Goal: Task Accomplishment & Management: Use online tool/utility

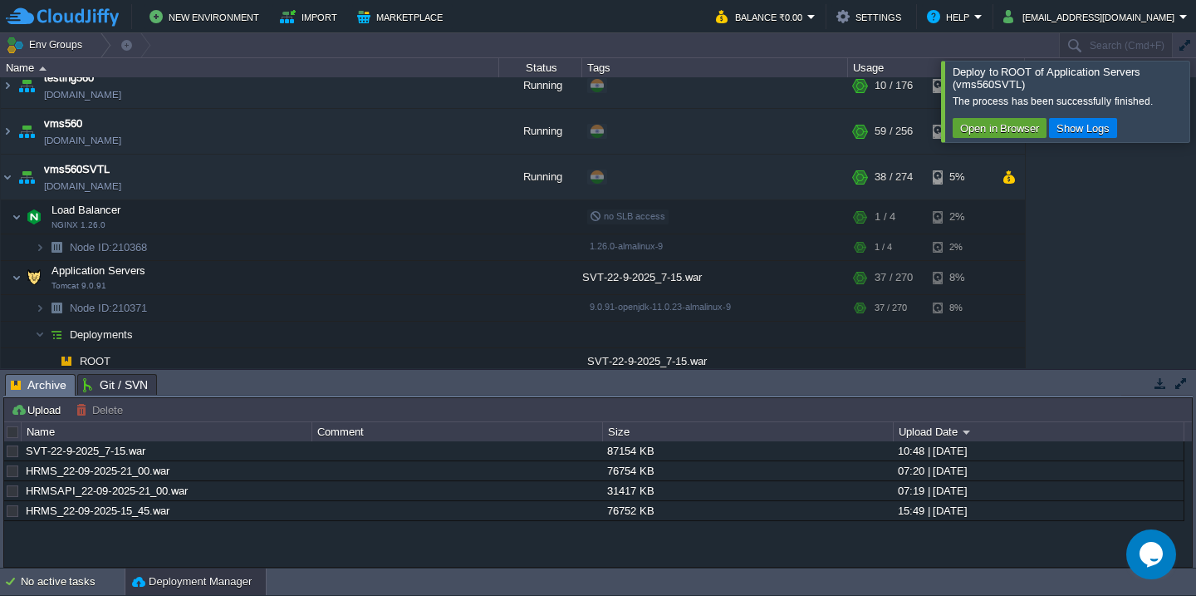
click at [1195, 107] on div at bounding box center [1216, 101] width 0 height 81
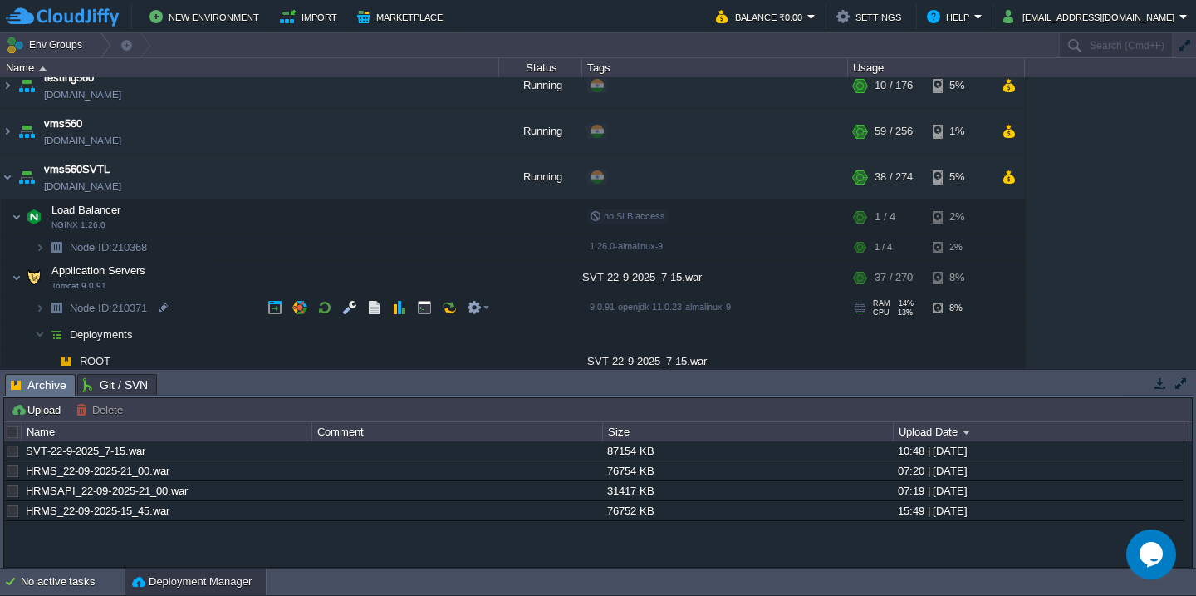
scroll to position [1371, 0]
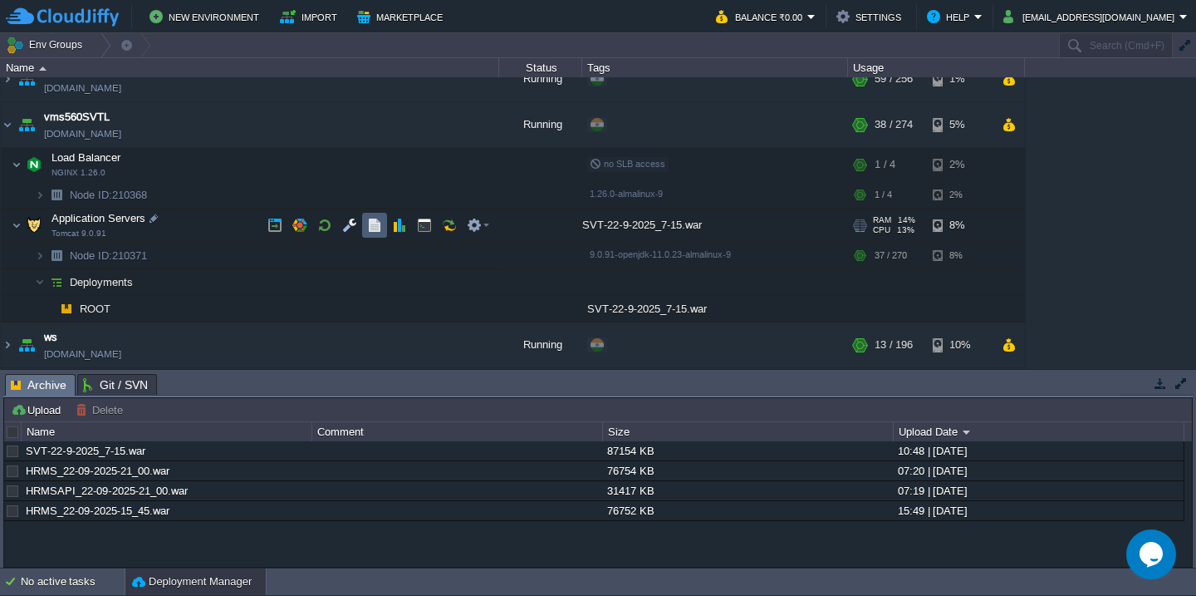
click at [369, 223] on button "button" at bounding box center [374, 225] width 15 height 15
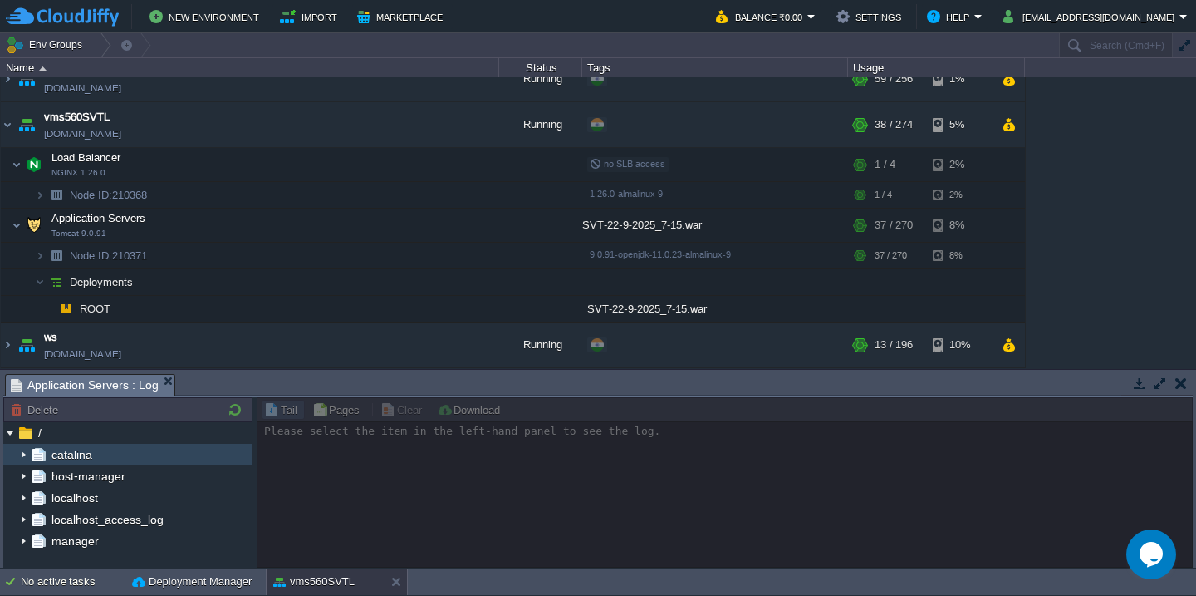
click at [19, 454] on img at bounding box center [23, 455] width 13 height 22
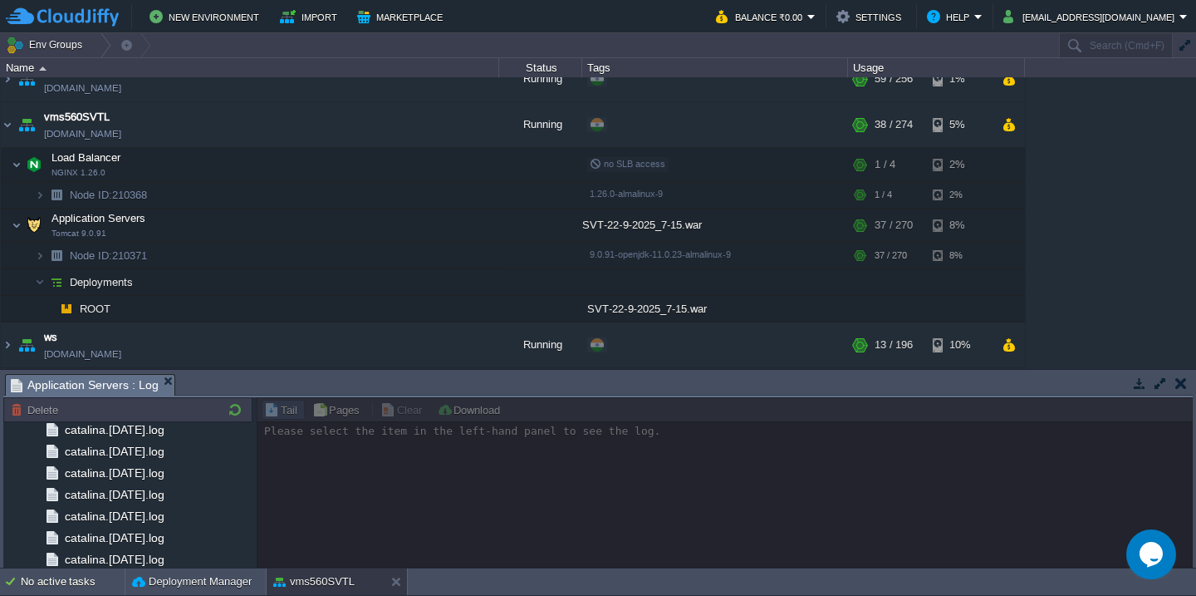
scroll to position [1972, 0]
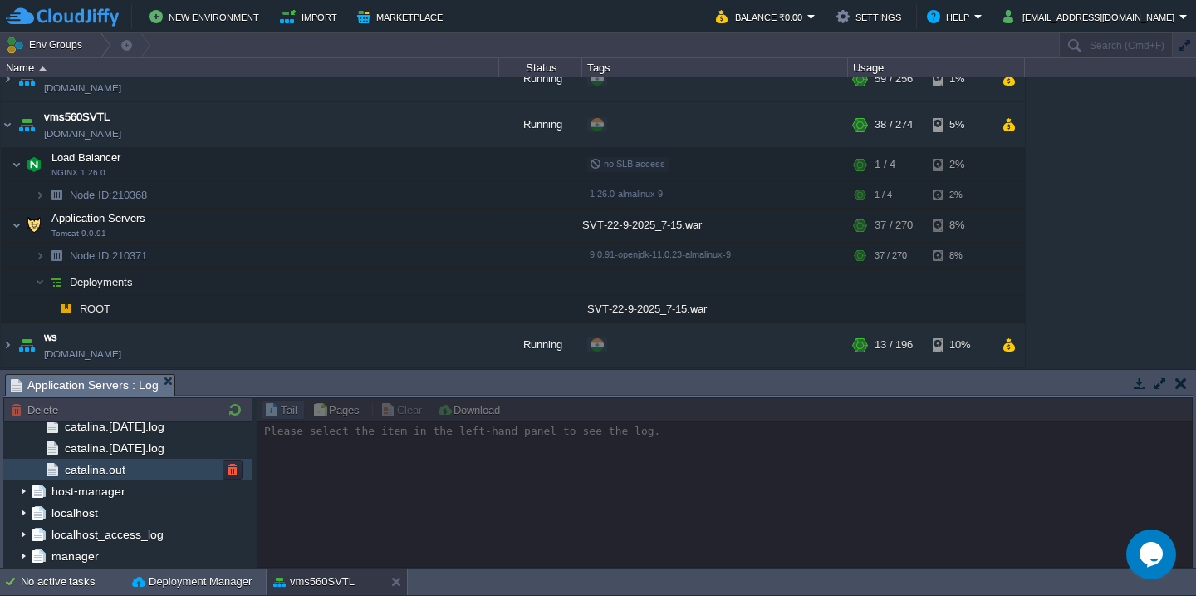
click at [126, 473] on div "catalina.out" at bounding box center [127, 469] width 249 height 22
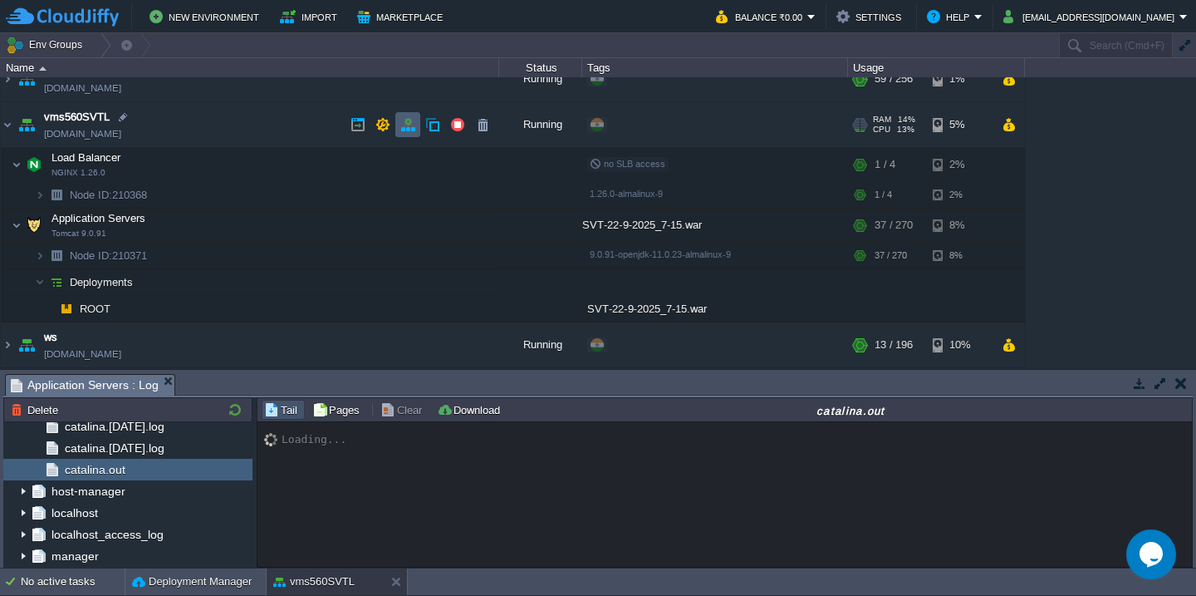
scroll to position [13699, 0]
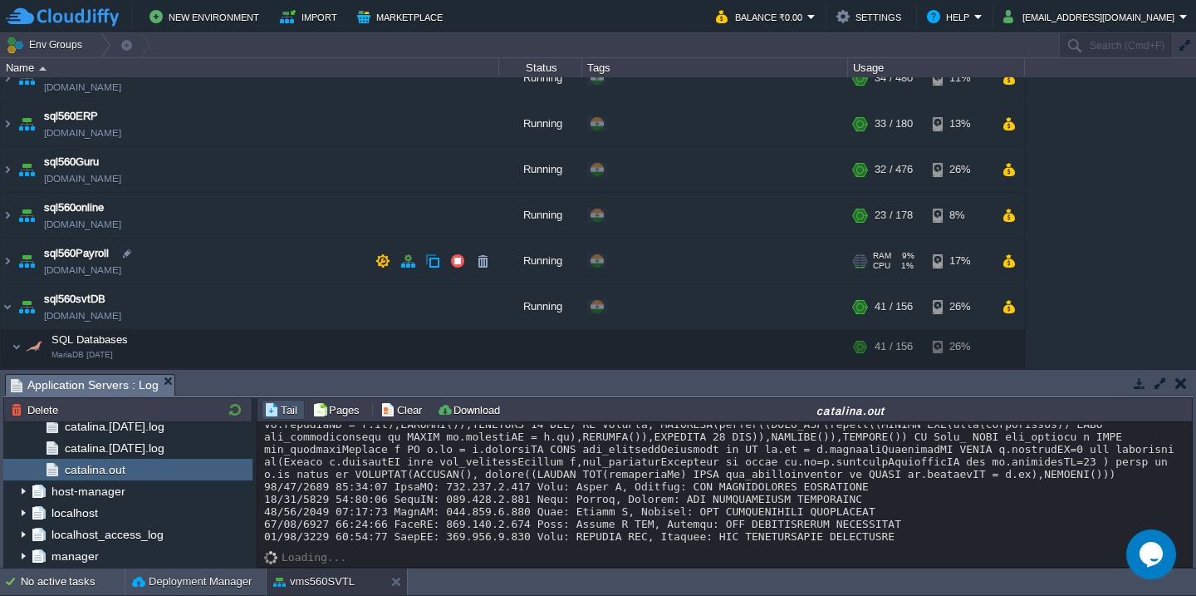
scroll to position [692, 0]
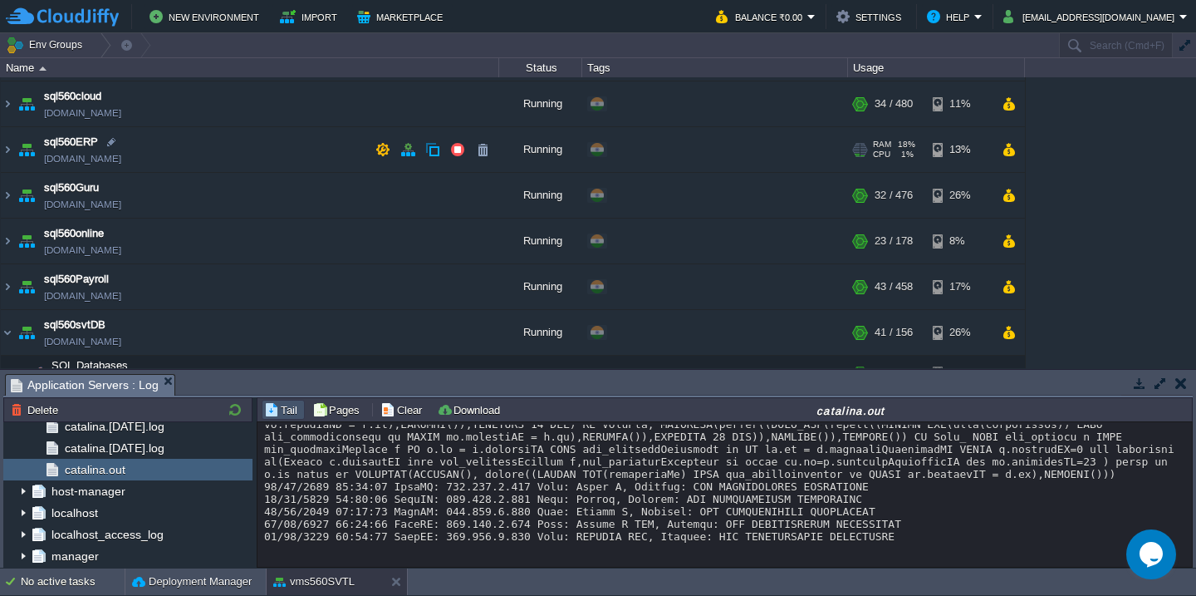
click at [218, 160] on td "sql560ERP [DOMAIN_NAME]" at bounding box center [250, 150] width 498 height 46
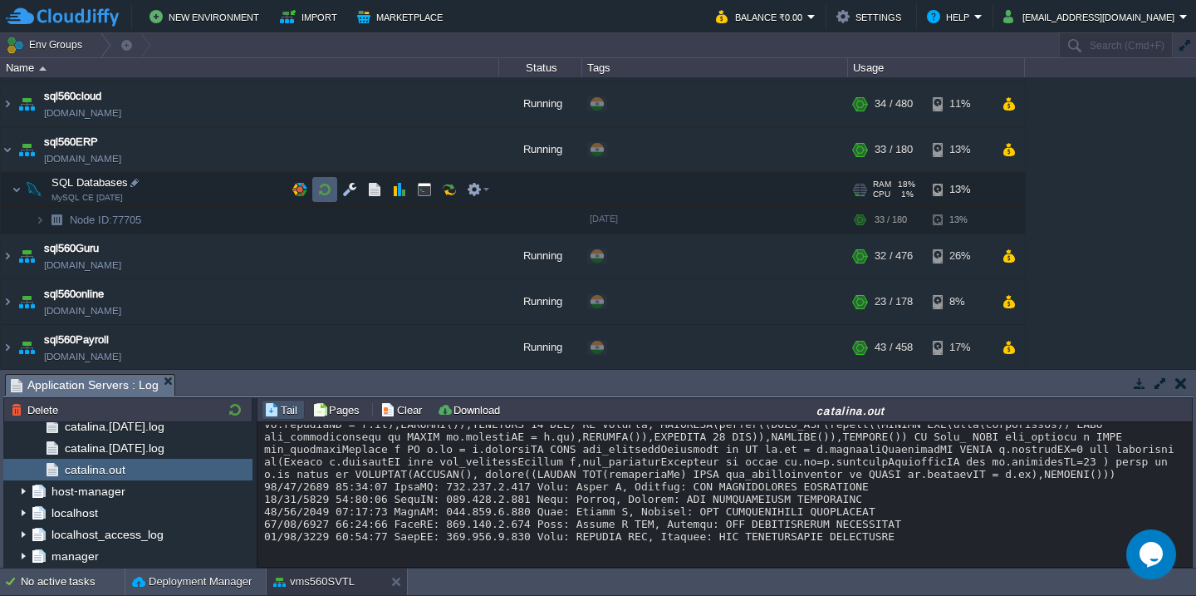
click at [321, 188] on button "button" at bounding box center [324, 189] width 15 height 15
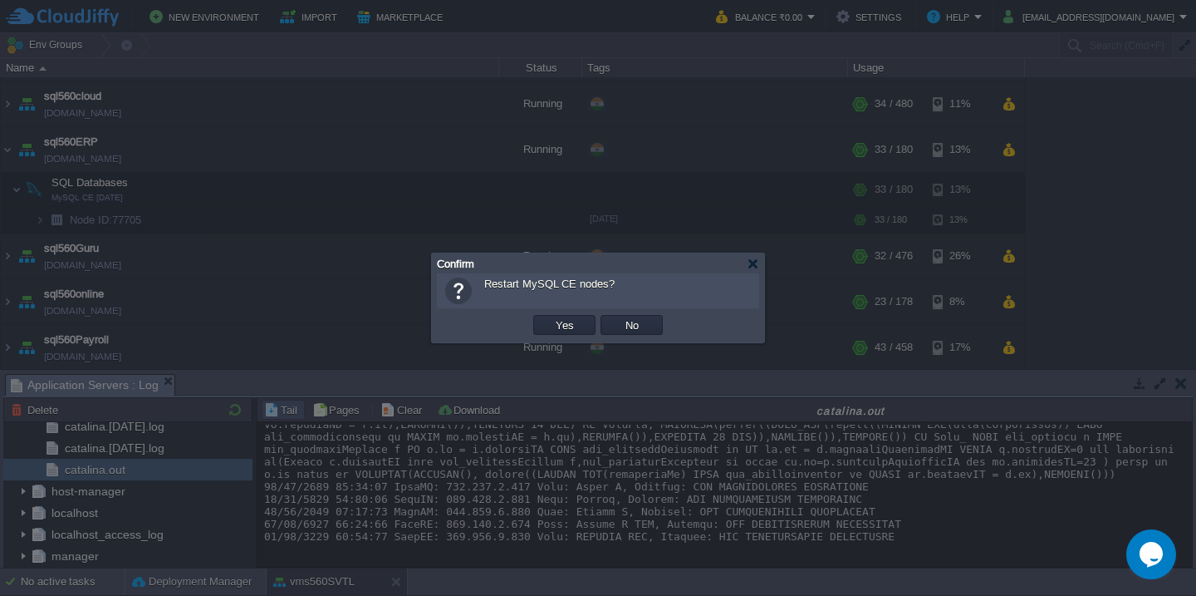
click at [551, 317] on button "Yes" at bounding box center [565, 324] width 28 height 15
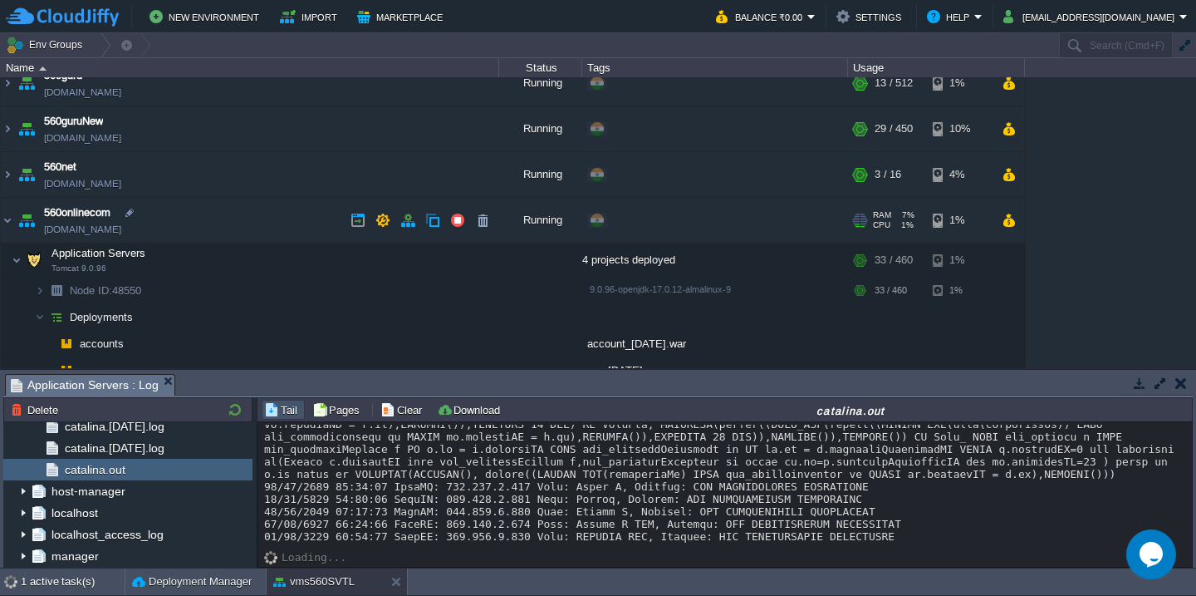
scroll to position [189, 0]
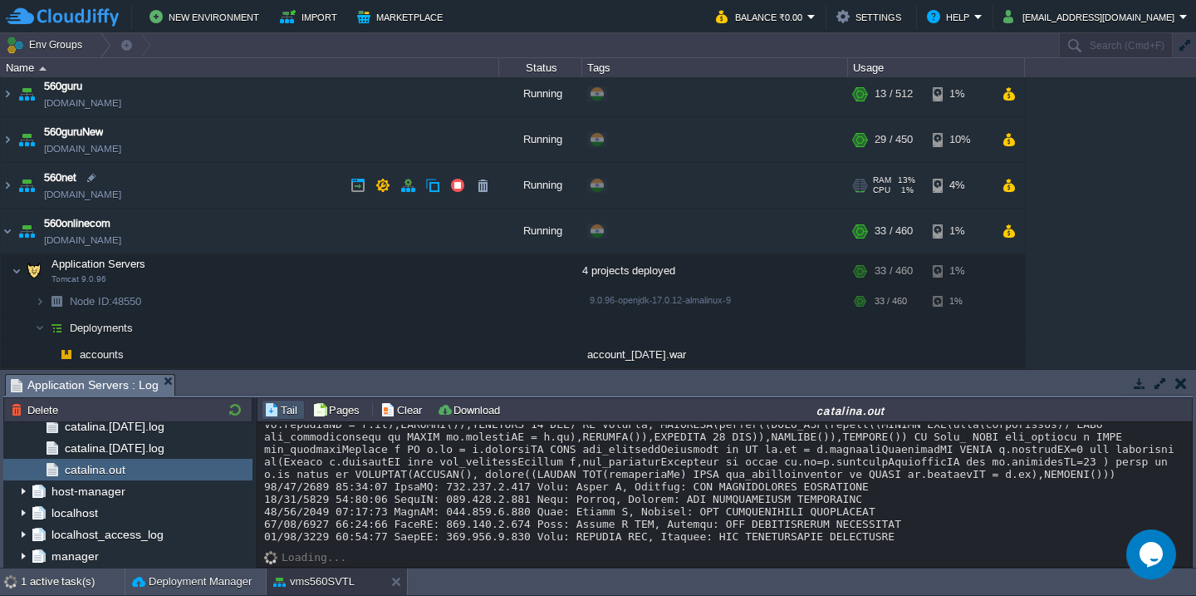
click at [242, 186] on td "560net [DOMAIN_NAME]" at bounding box center [250, 186] width 498 height 46
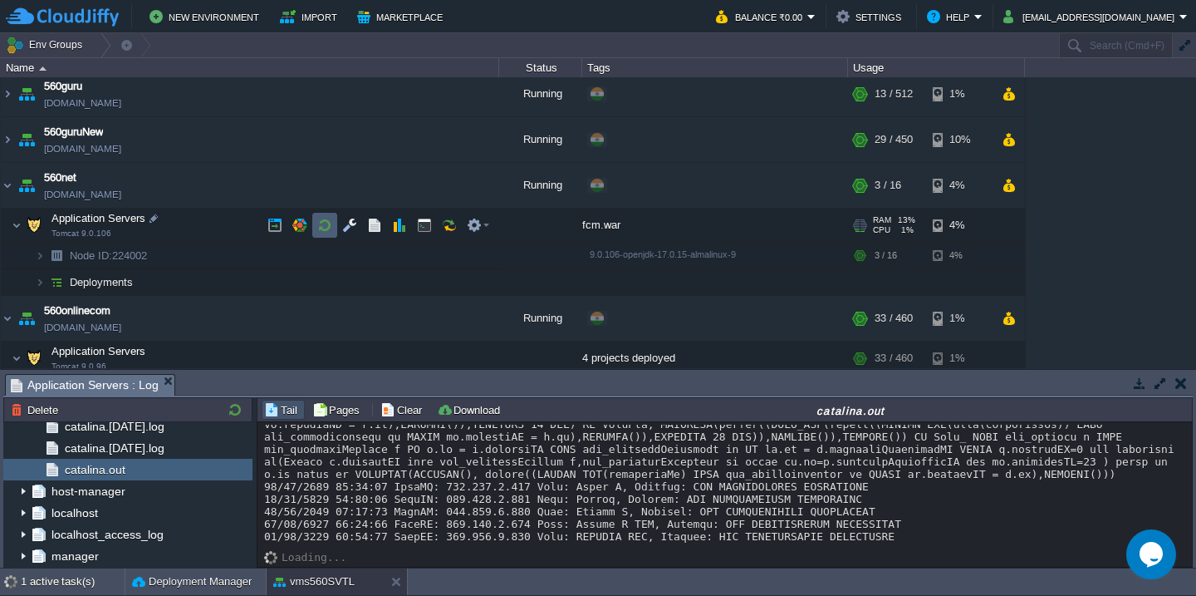
click at [331, 228] on button "button" at bounding box center [324, 225] width 15 height 15
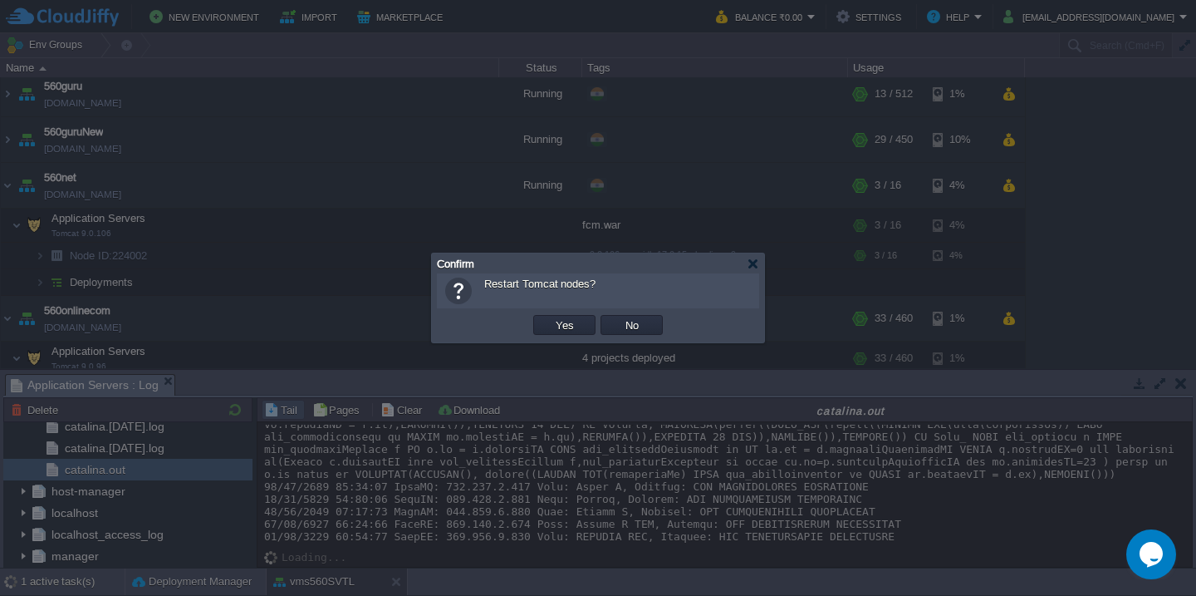
click at [551, 317] on button "Yes" at bounding box center [565, 324] width 28 height 15
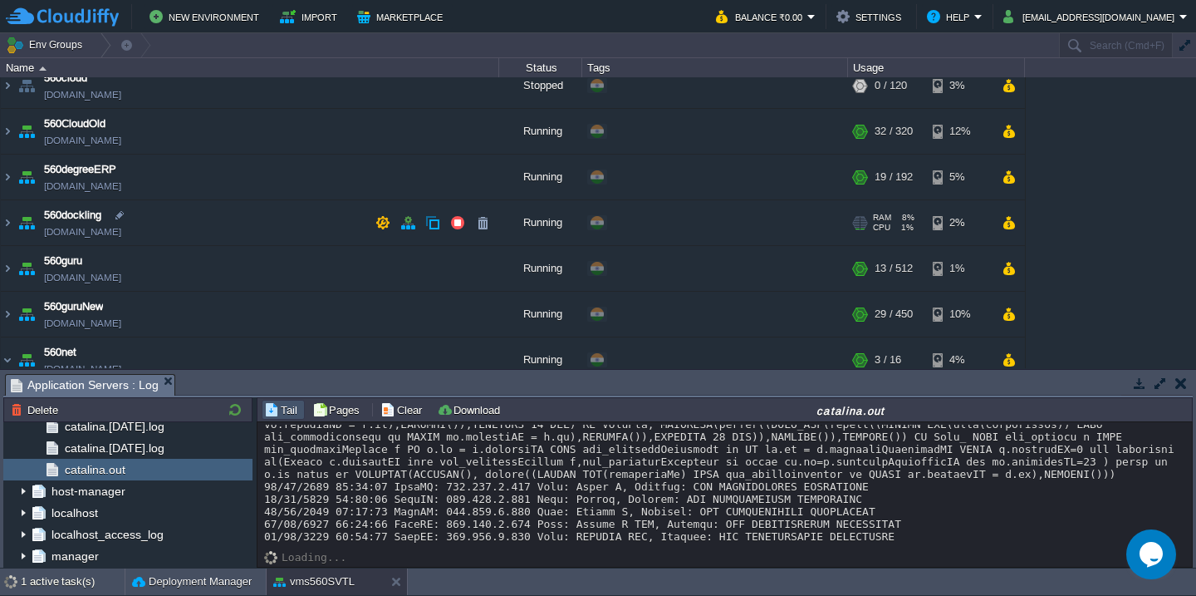
scroll to position [9, 0]
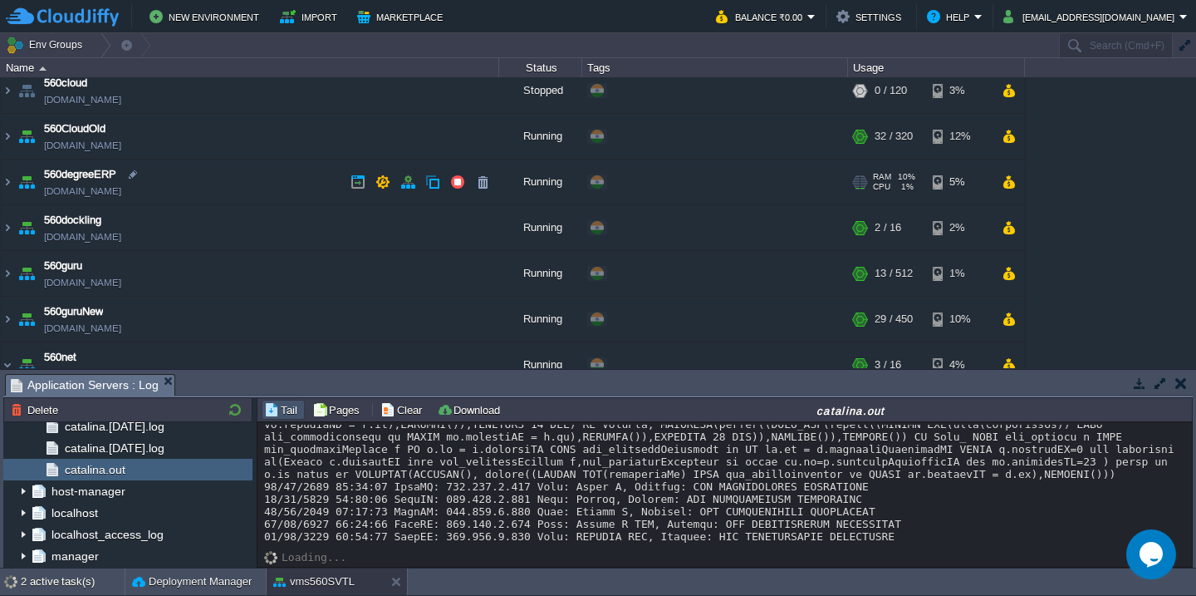
click at [252, 189] on td "560degreeERP [DOMAIN_NAME]" at bounding box center [250, 182] width 498 height 46
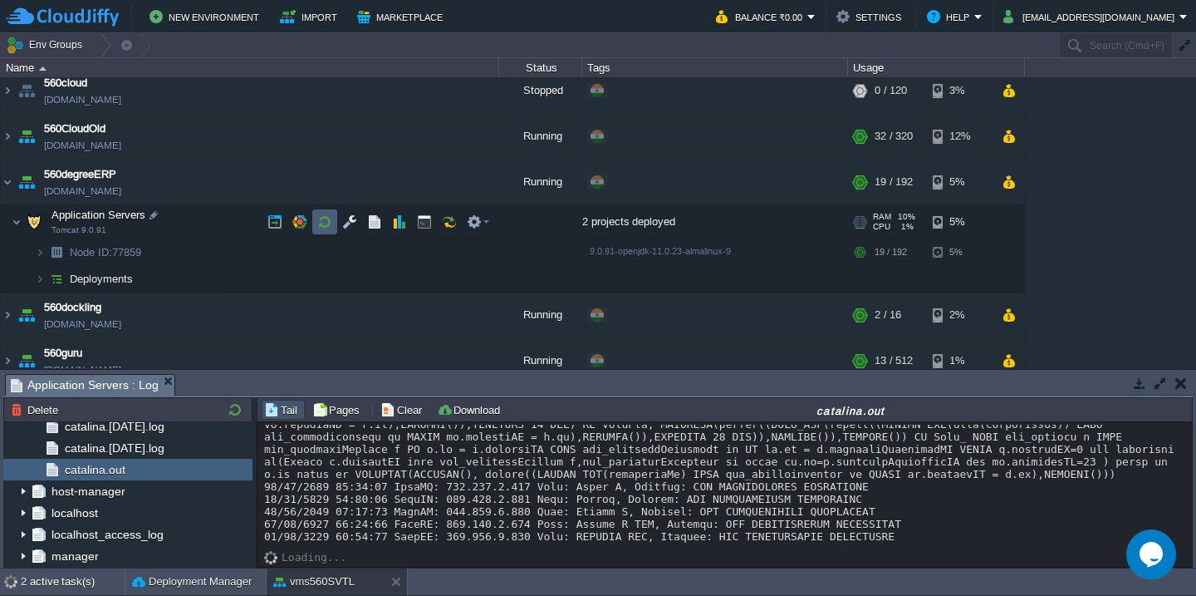
click at [331, 219] on button "button" at bounding box center [324, 221] width 15 height 15
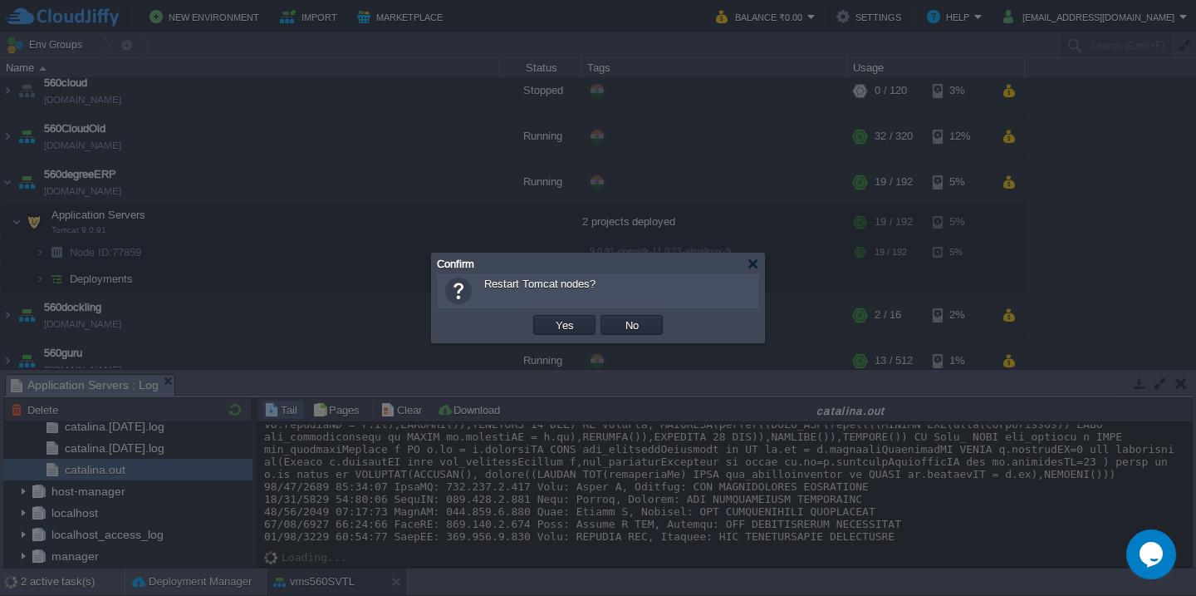
click at [551, 317] on button "Yes" at bounding box center [565, 324] width 28 height 15
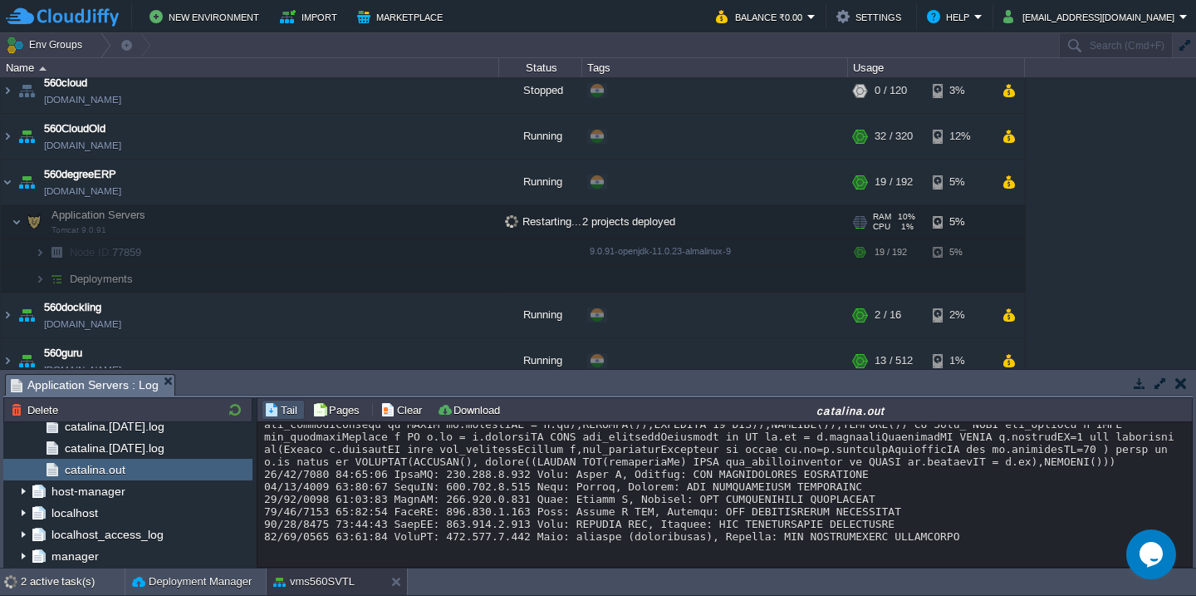
scroll to position [13886, 0]
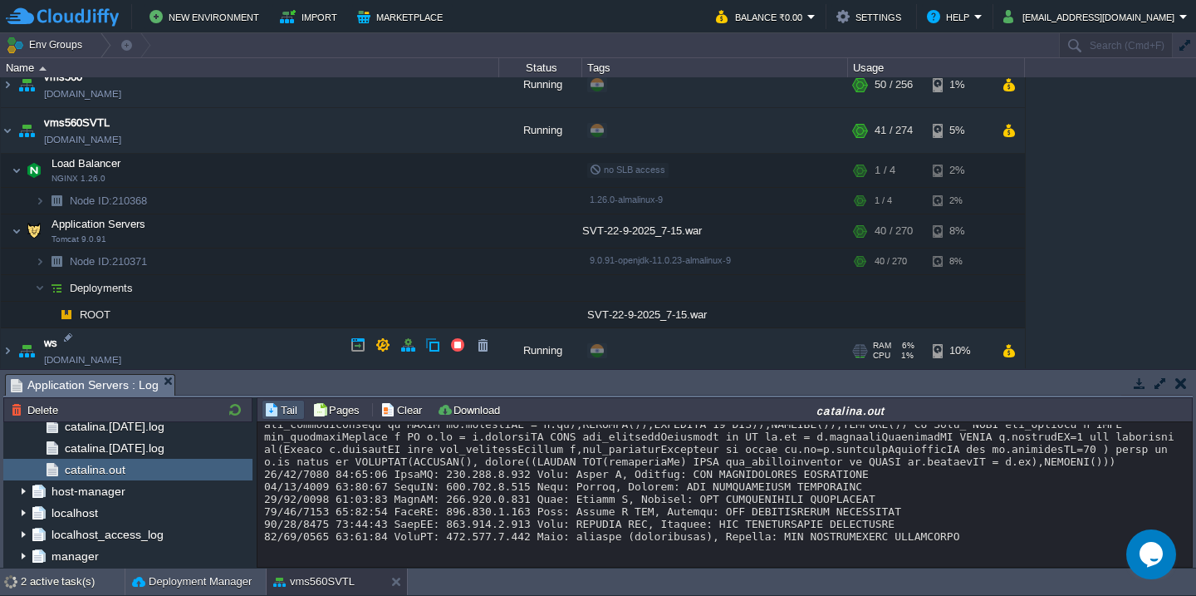
click at [229, 342] on td "ws [DOMAIN_NAME]" at bounding box center [250, 351] width 498 height 46
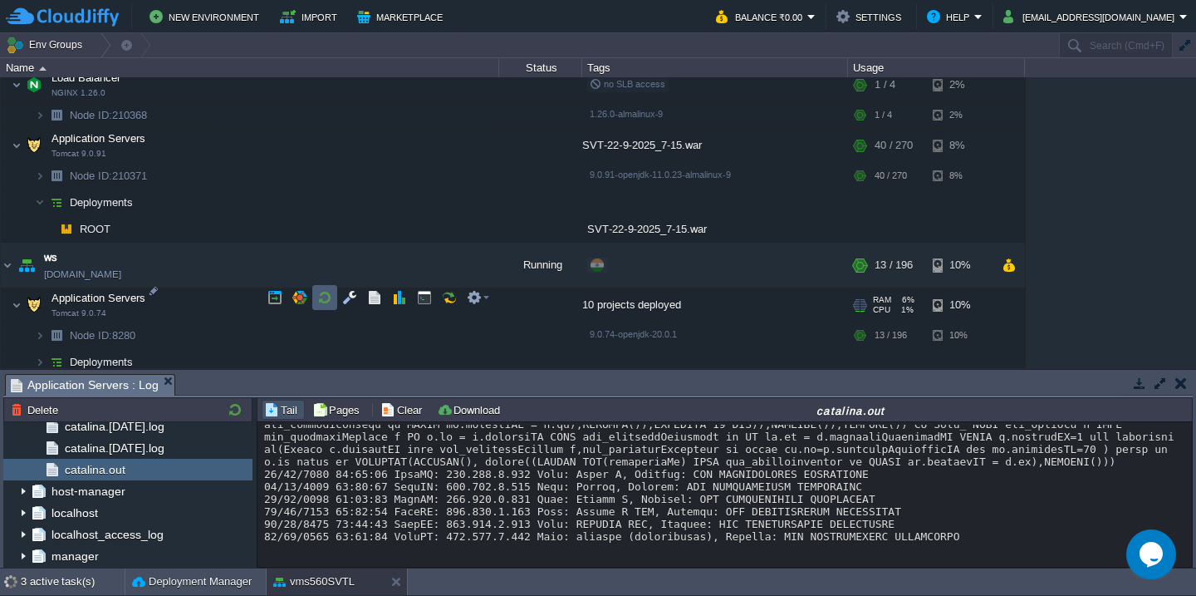
click at [315, 301] on td at bounding box center [324, 297] width 25 height 25
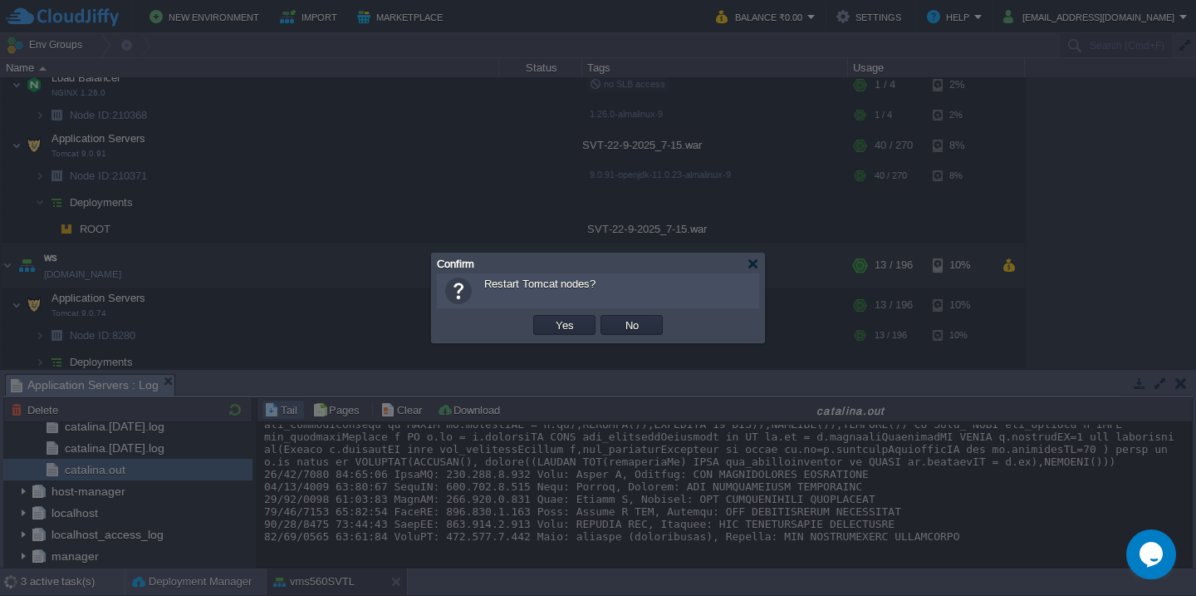
click at [551, 317] on button "Yes" at bounding box center [565, 324] width 28 height 15
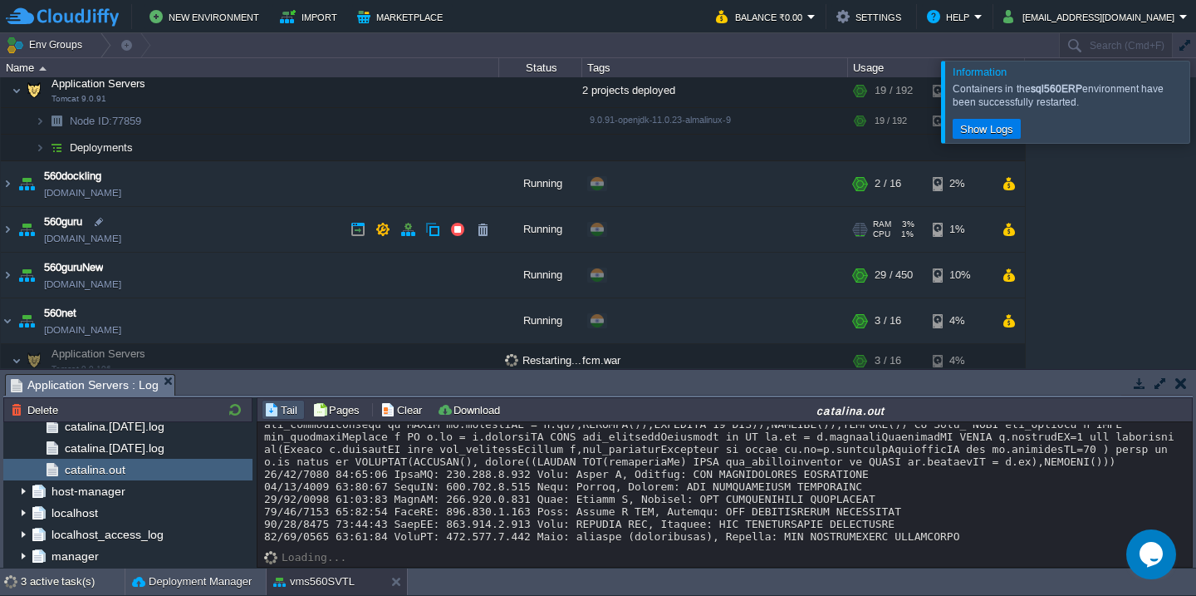
click at [271, 238] on td "560guru [DOMAIN_NAME]" at bounding box center [250, 230] width 498 height 46
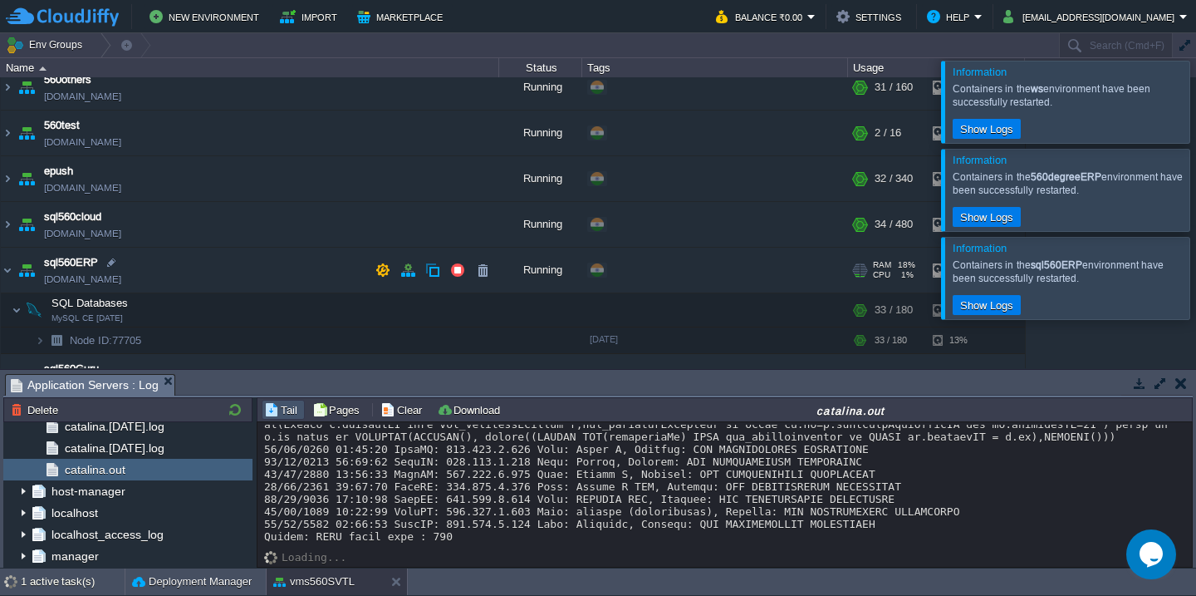
scroll to position [832, 0]
click at [252, 151] on td "560test [DOMAIN_NAME]" at bounding box center [250, 134] width 498 height 46
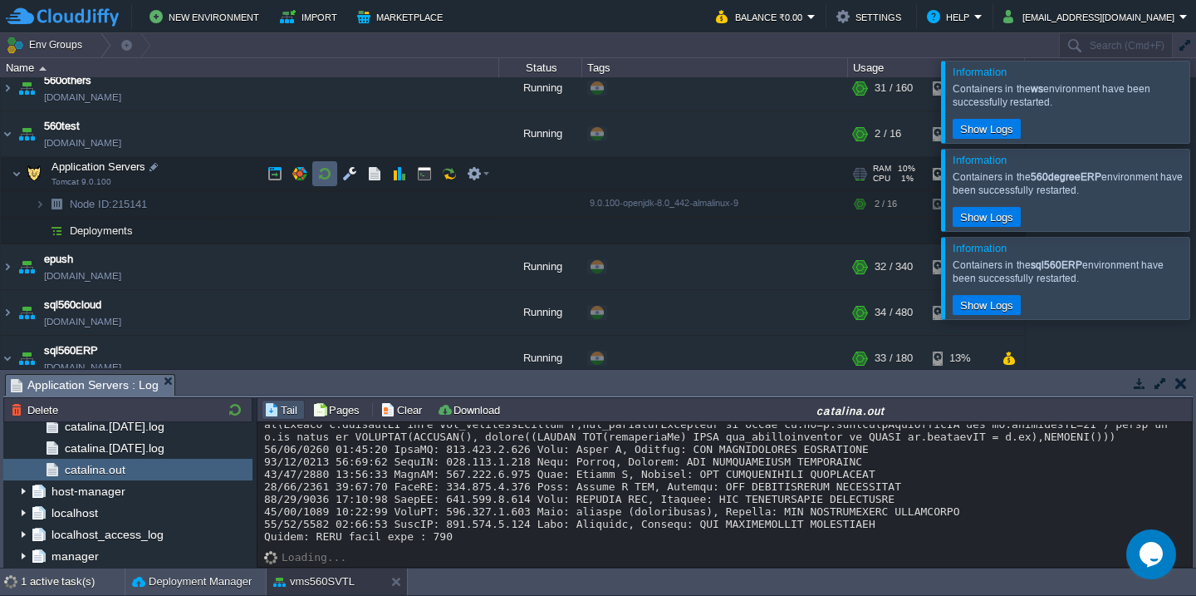
click at [321, 169] on button "button" at bounding box center [324, 173] width 15 height 15
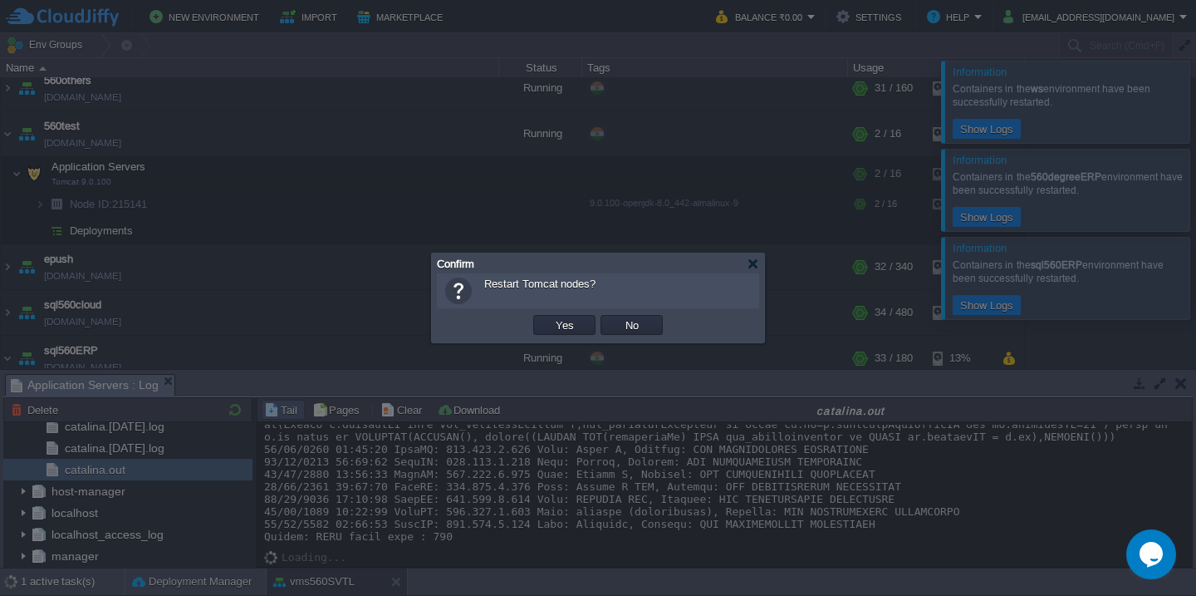
click at [551, 317] on button "Yes" at bounding box center [565, 324] width 28 height 15
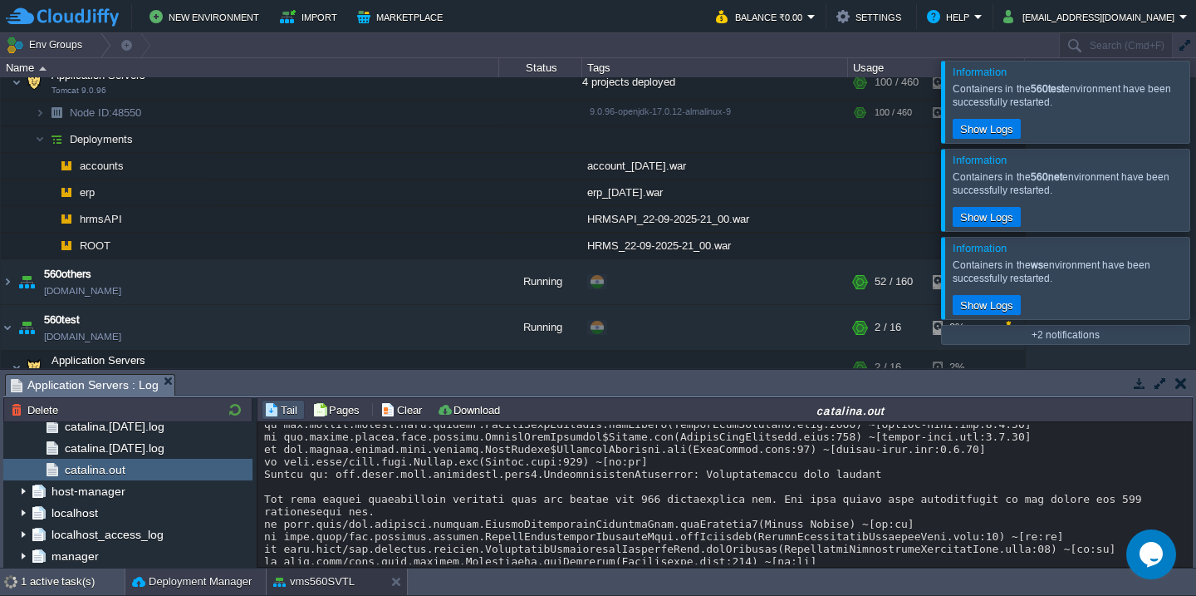
scroll to position [26108, 0]
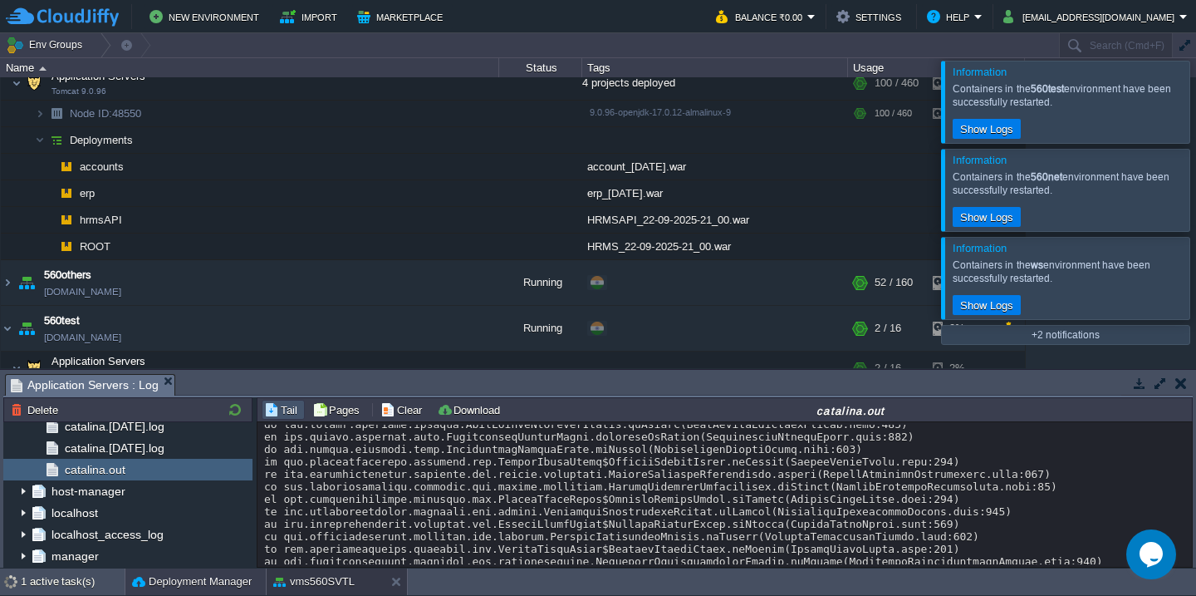
click at [155, 587] on button "Deployment Manager" at bounding box center [192, 581] width 120 height 17
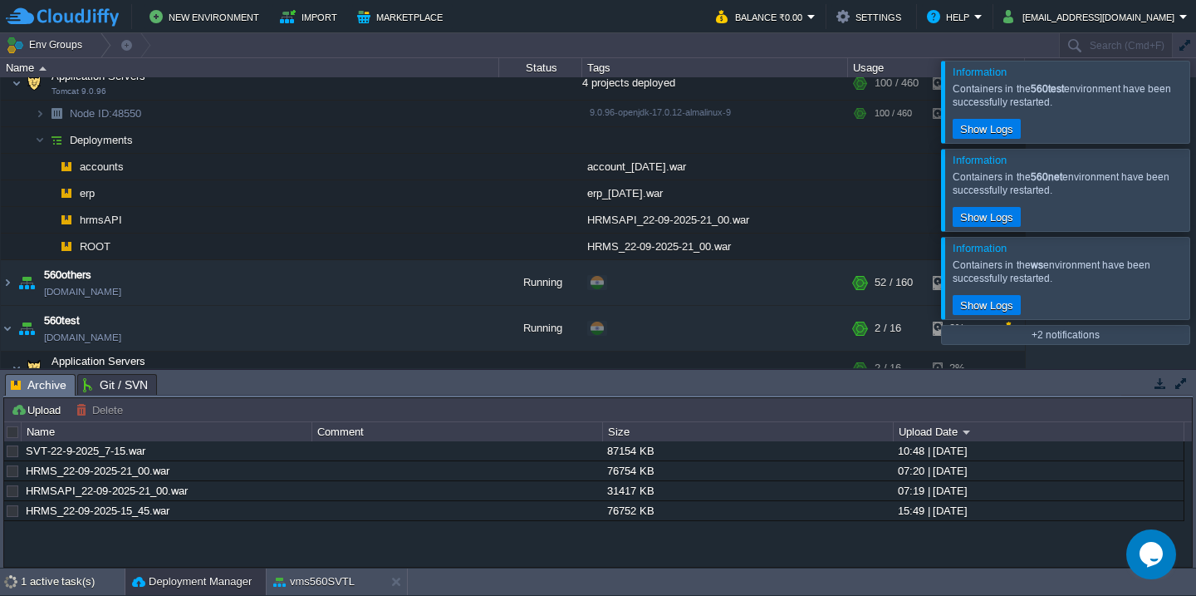
scroll to position [0, 0]
click at [35, 404] on button "Upload" at bounding box center [38, 409] width 55 height 15
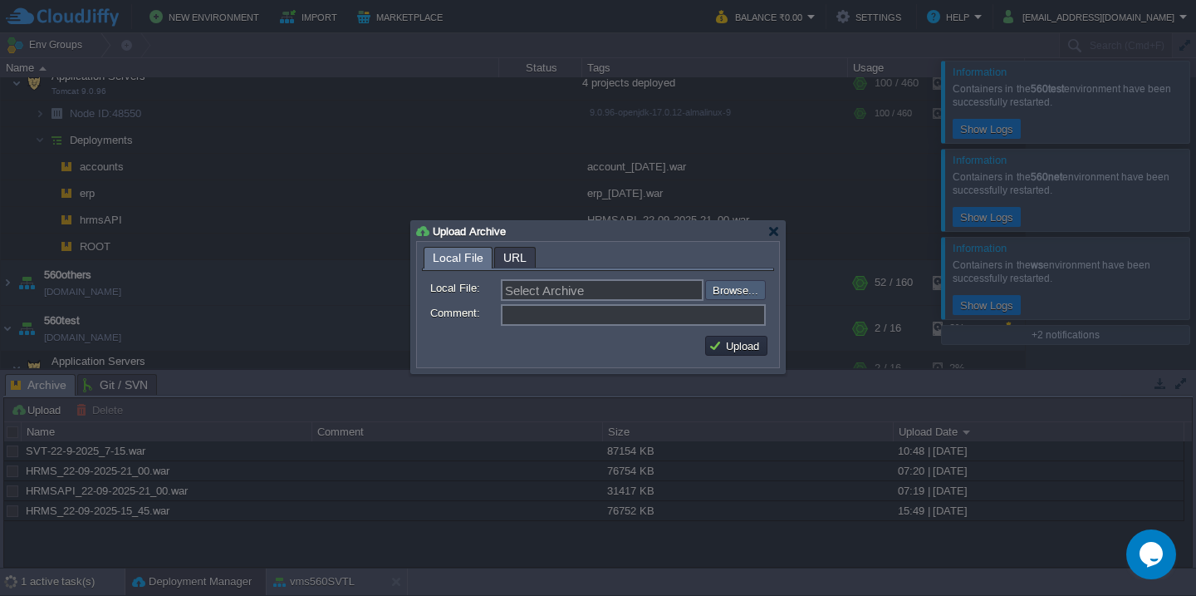
click at [739, 296] on input "file" at bounding box center [661, 290] width 210 height 20
type input "C:\fakepath\accountsRestAPI_36_23-09-2025_12-05.war"
type input "accountsRestAPI_36_23-09-2025_12-05.war"
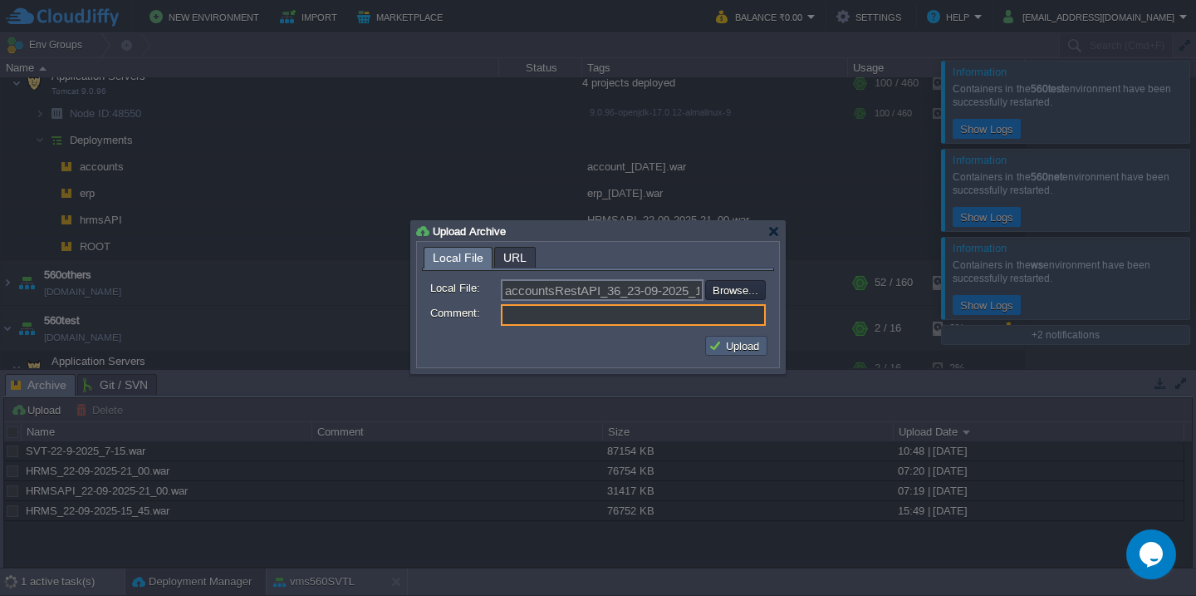
click at [740, 347] on button "Upload" at bounding box center [736, 345] width 56 height 15
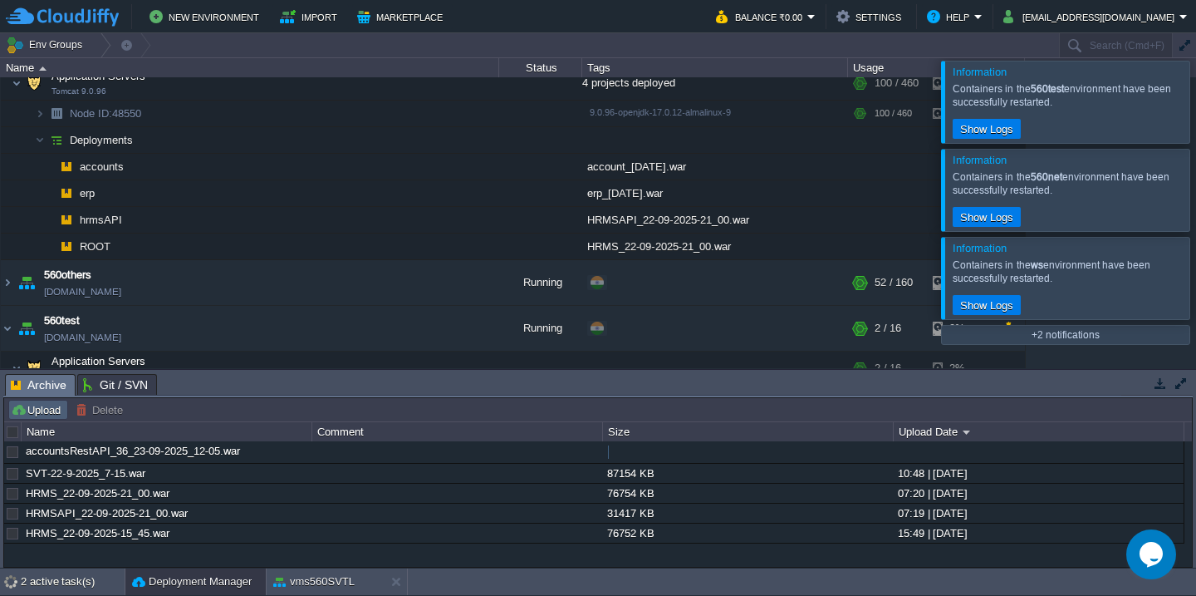
click at [43, 409] on button "Upload" at bounding box center [38, 409] width 55 height 15
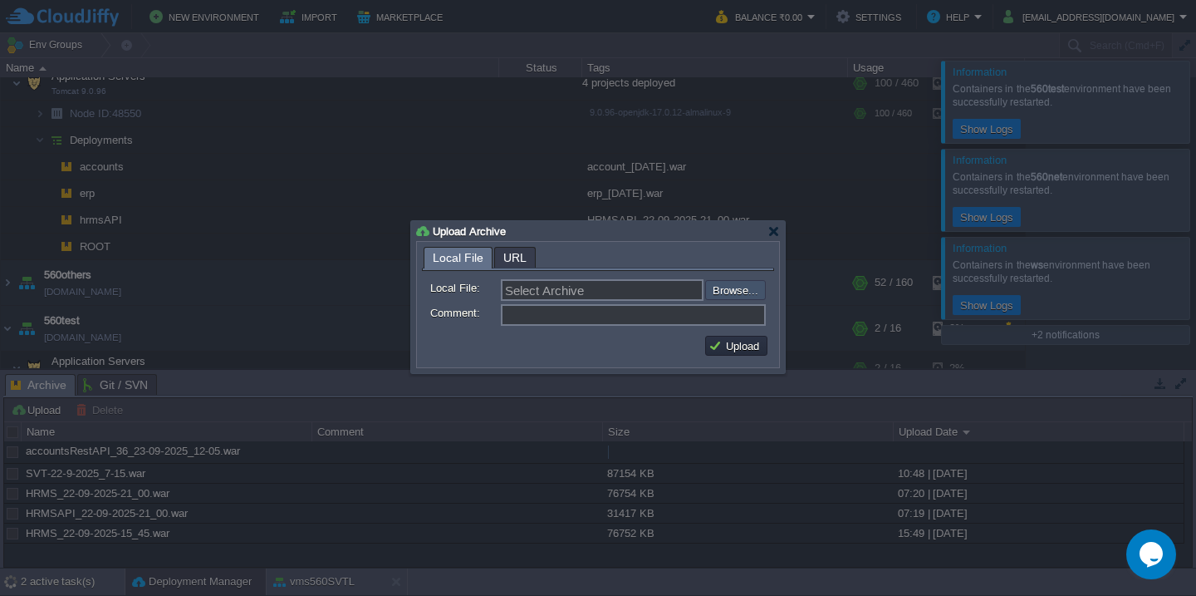
click at [732, 288] on input "file" at bounding box center [661, 290] width 210 height 20
type input "C:\fakepath\accounts_spring-92_23-09_2025_12-10-web.war"
type input "accounts_spring-92_23-09_2025_12-10-web.war"
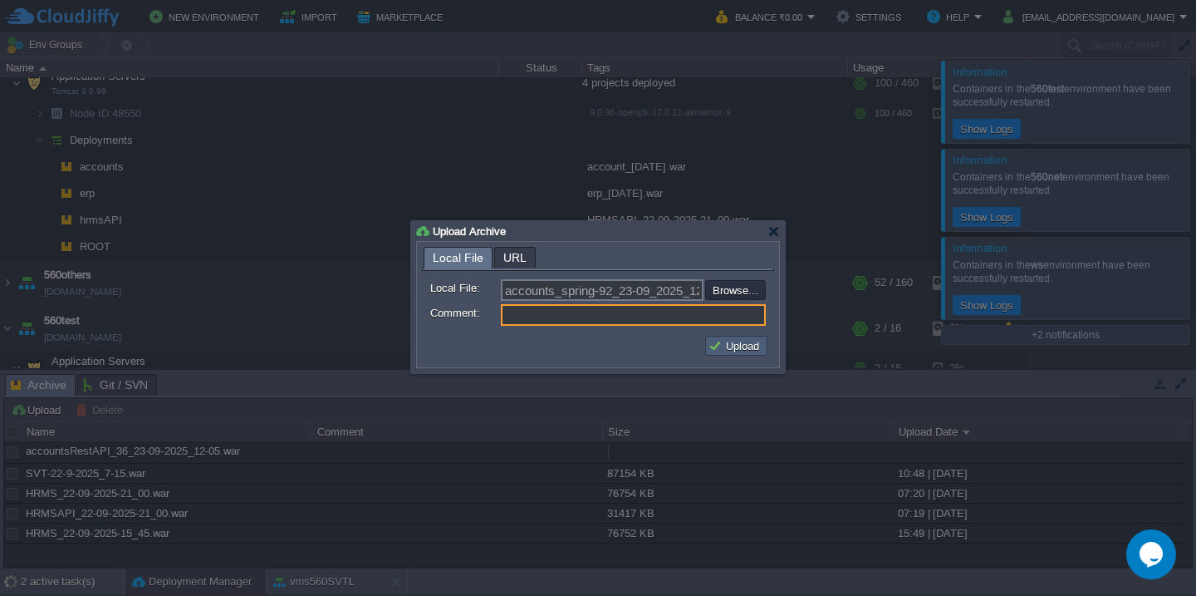
click at [735, 348] on button "Upload" at bounding box center [736, 345] width 56 height 15
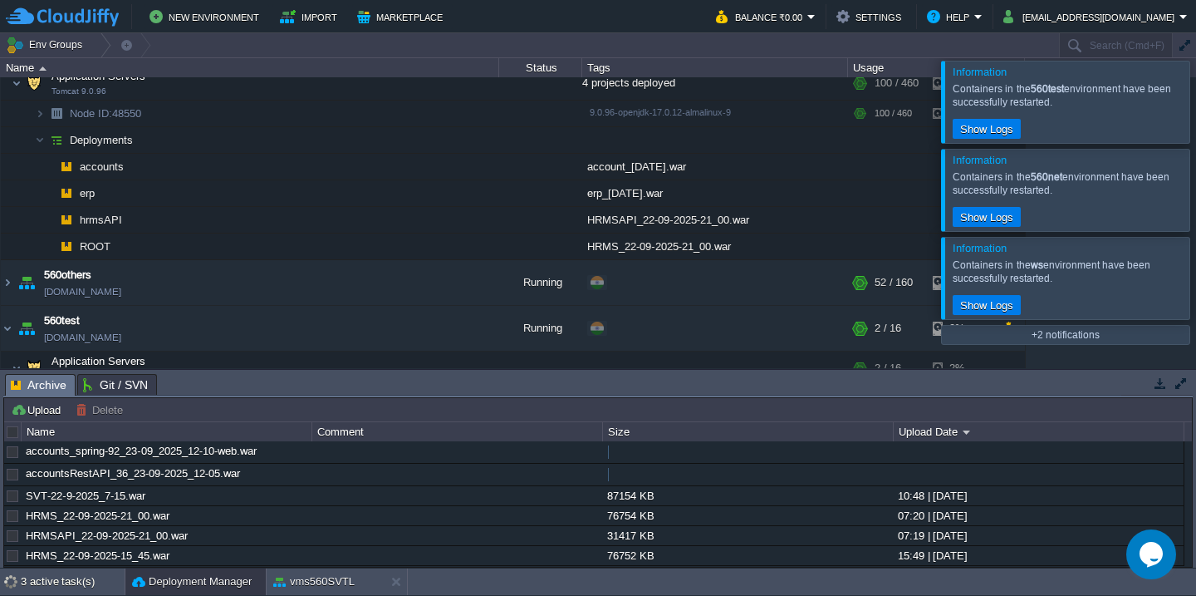
click at [1195, 118] on div at bounding box center [1216, 101] width 0 height 81
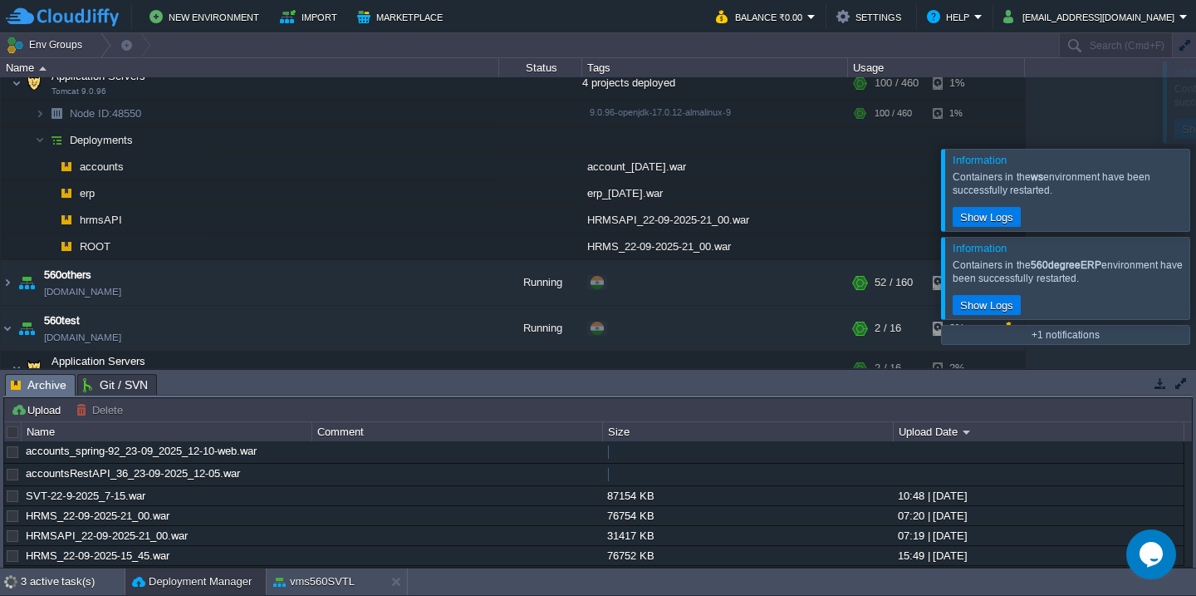
click at [1195, 149] on div at bounding box center [1216, 189] width 0 height 81
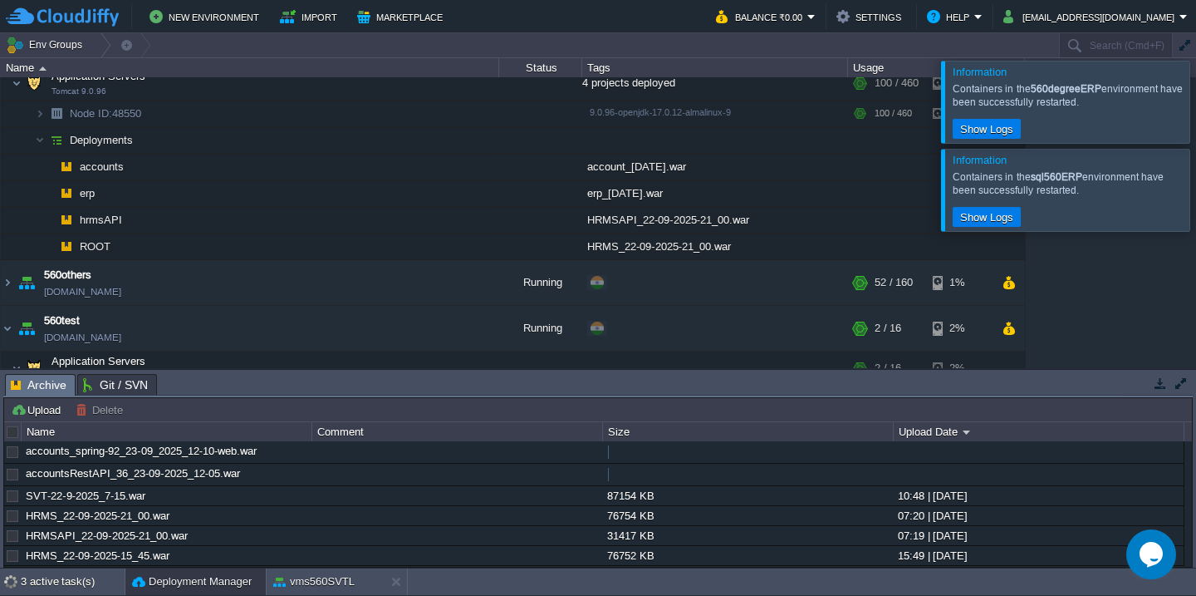
click at [1189, 118] on div at bounding box center [1189, 101] width 0 height 81
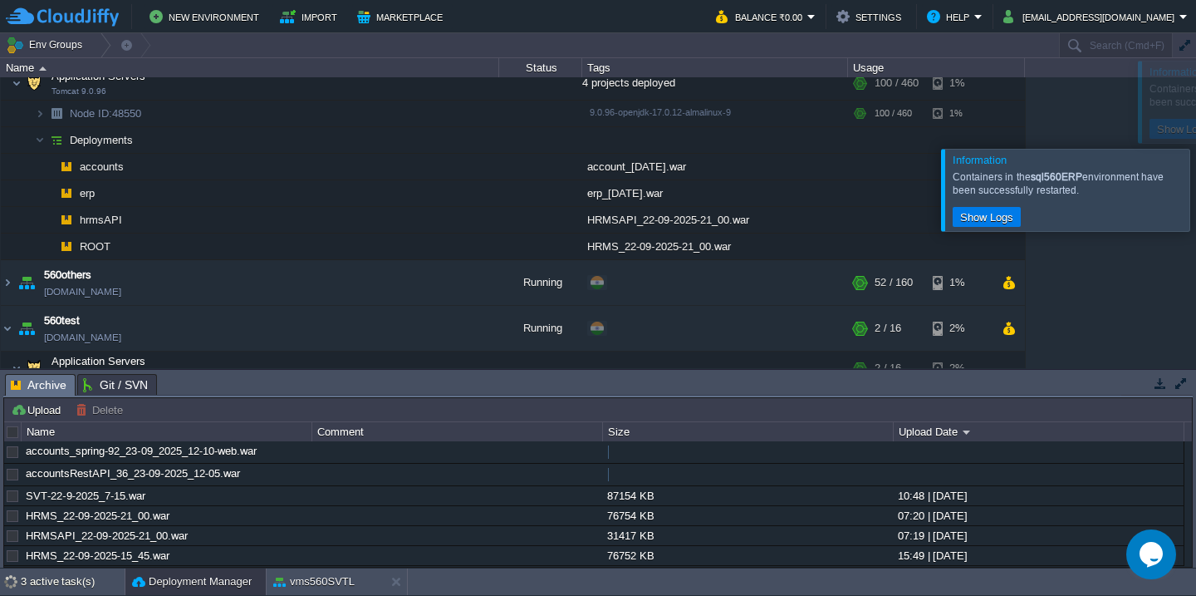
click at [1195, 149] on div at bounding box center [1216, 189] width 0 height 81
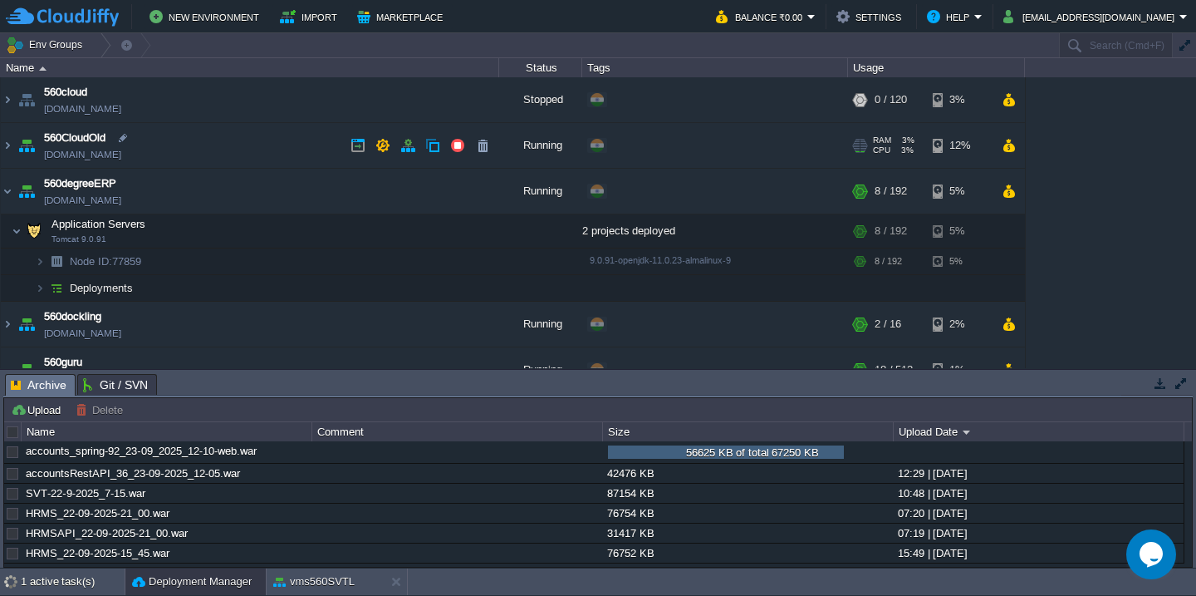
click at [221, 149] on td "560CloudOld [DOMAIN_NAME]" at bounding box center [250, 146] width 498 height 46
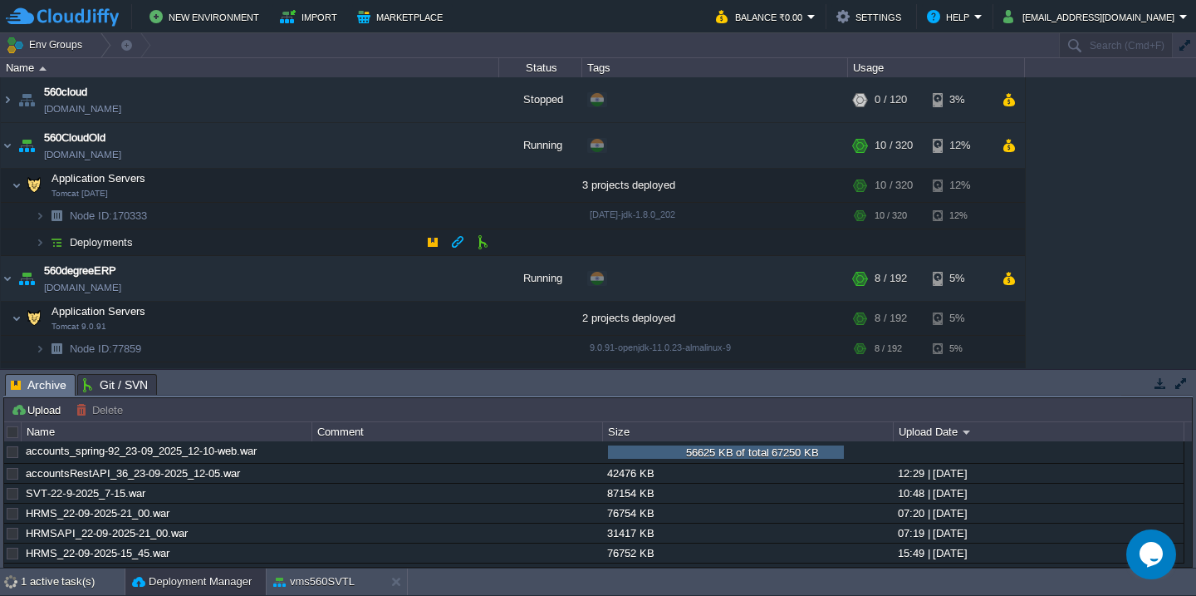
click at [208, 238] on td "Deployments" at bounding box center [250, 242] width 498 height 27
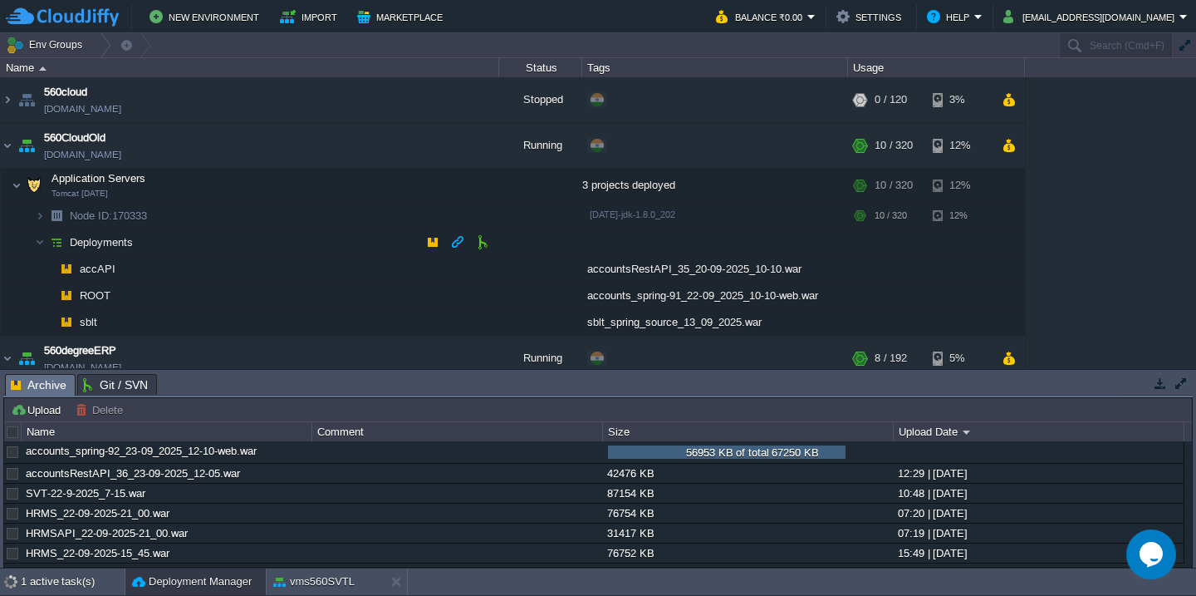
scroll to position [76, 0]
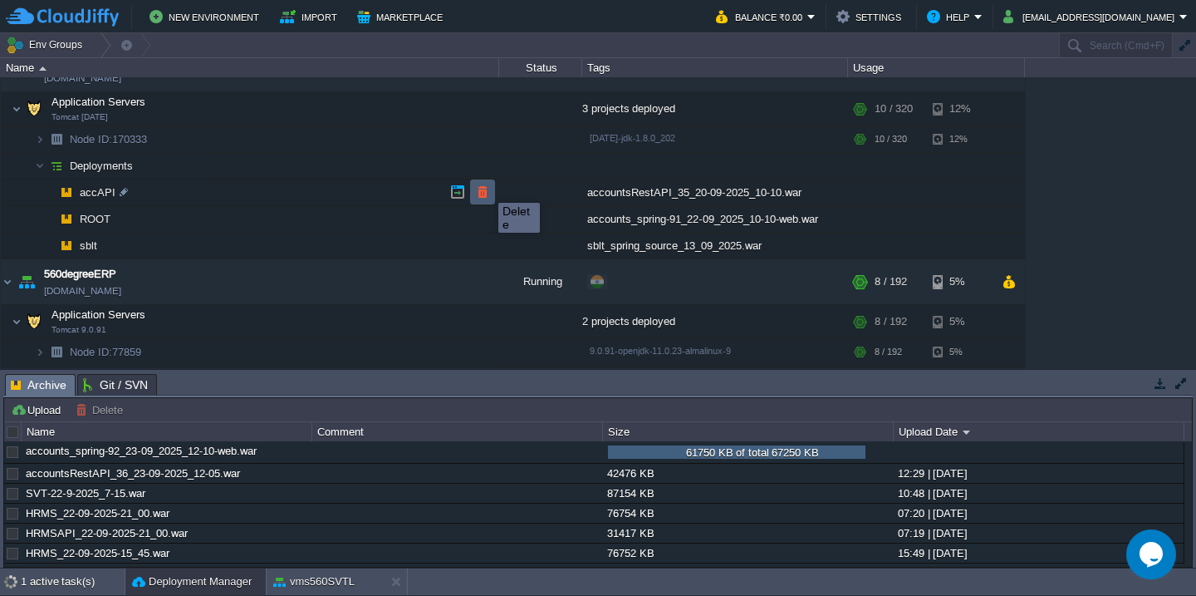
click at [486, 188] on button "button" at bounding box center [482, 191] width 15 height 15
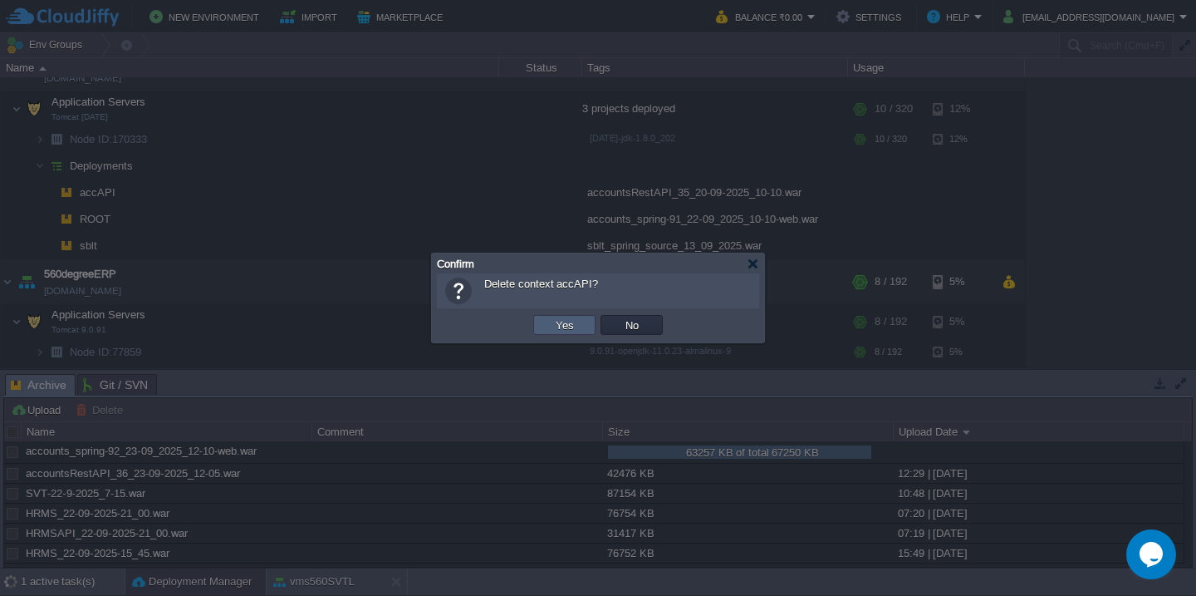
click at [556, 330] on button "Yes" at bounding box center [565, 324] width 28 height 15
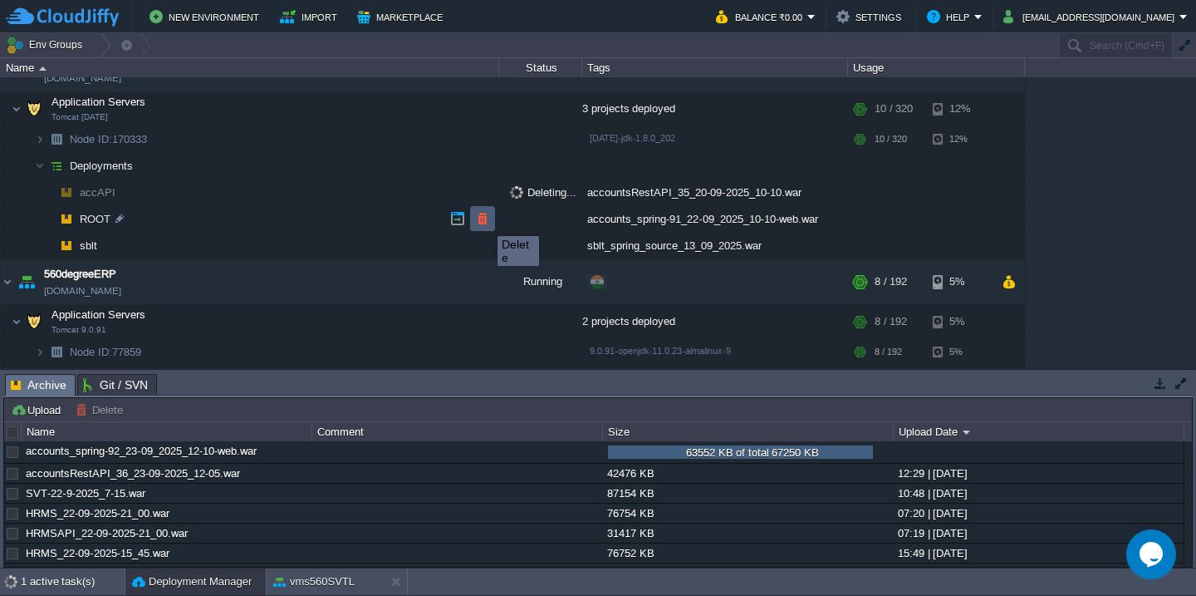
click at [485, 221] on button "button" at bounding box center [482, 218] width 15 height 15
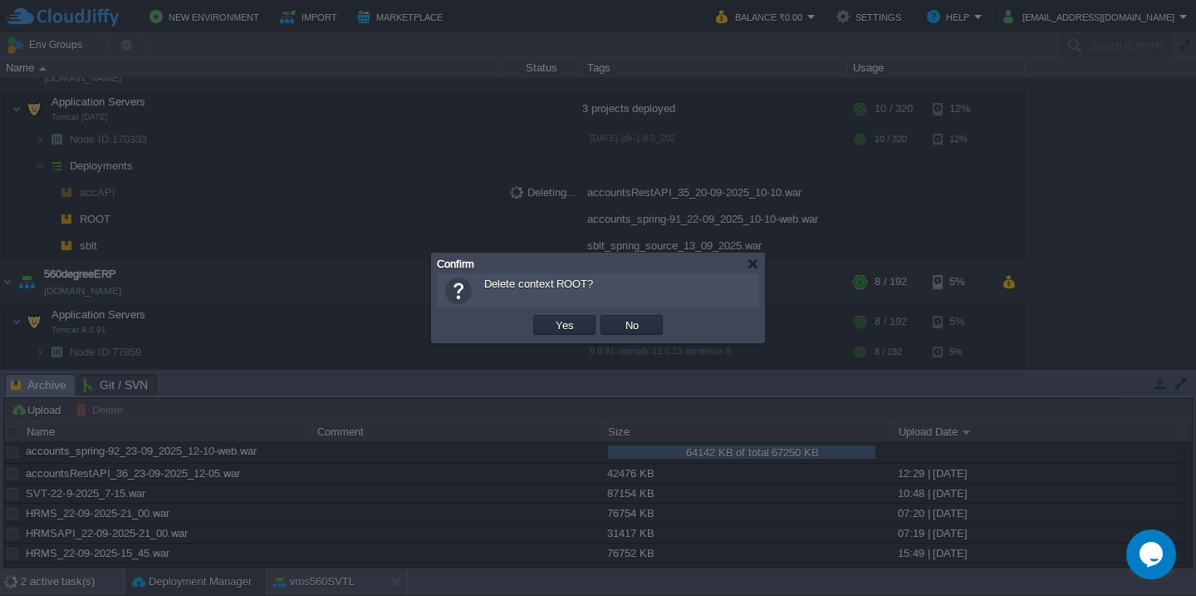
click at [551, 317] on button "Yes" at bounding box center [565, 324] width 28 height 15
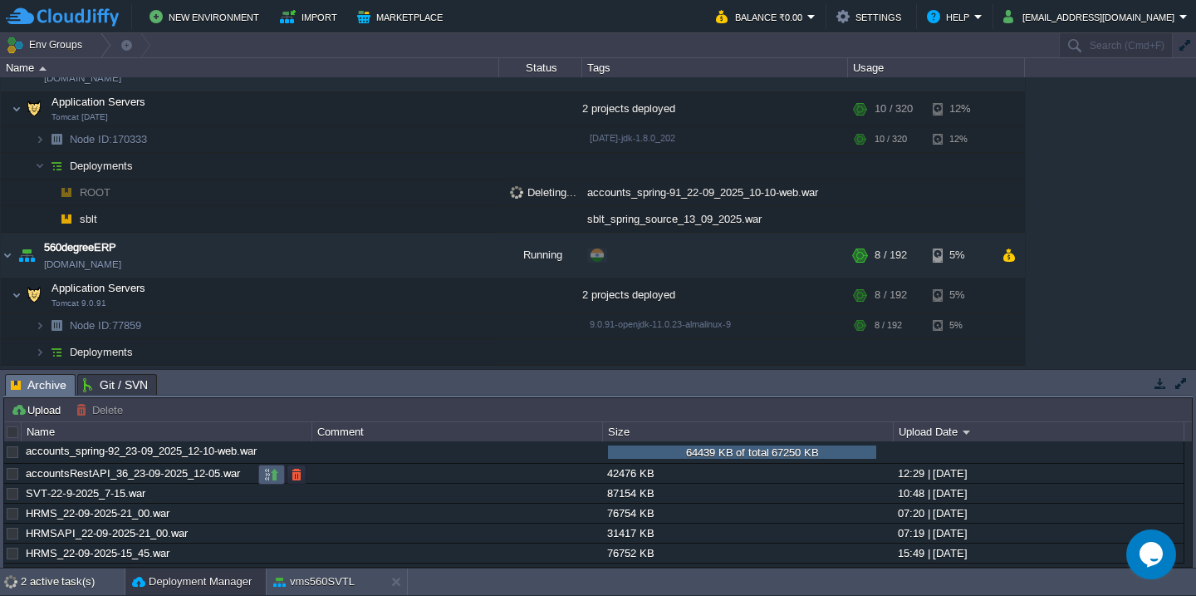
click at [267, 478] on button "button" at bounding box center [271, 474] width 15 height 15
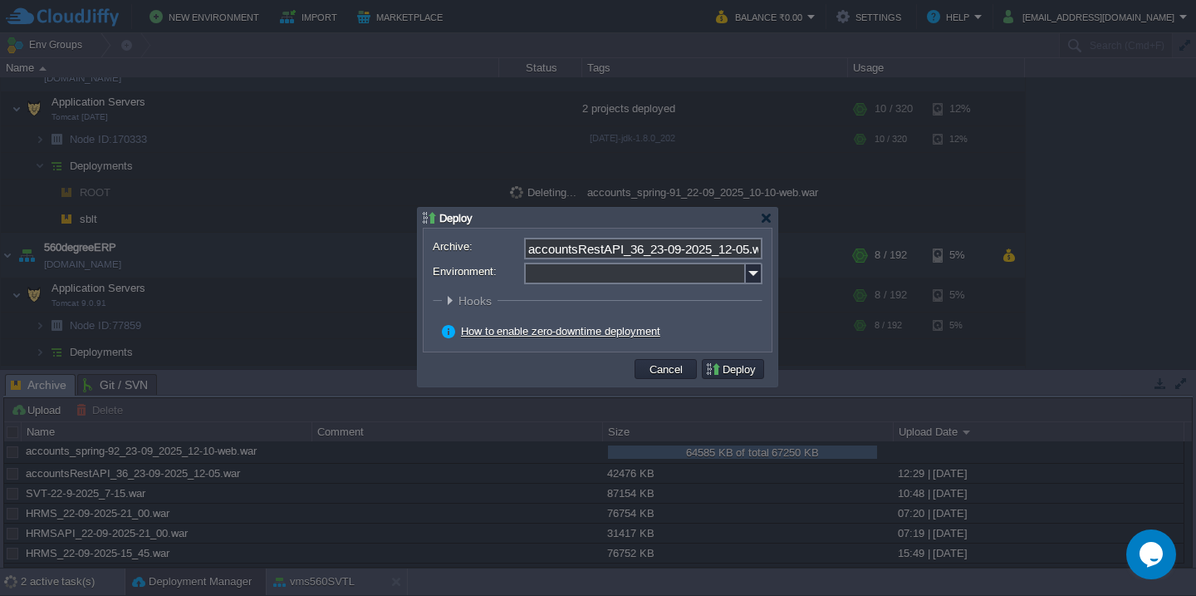
click at [587, 270] on input "Environment:" at bounding box center [635, 273] width 222 height 22
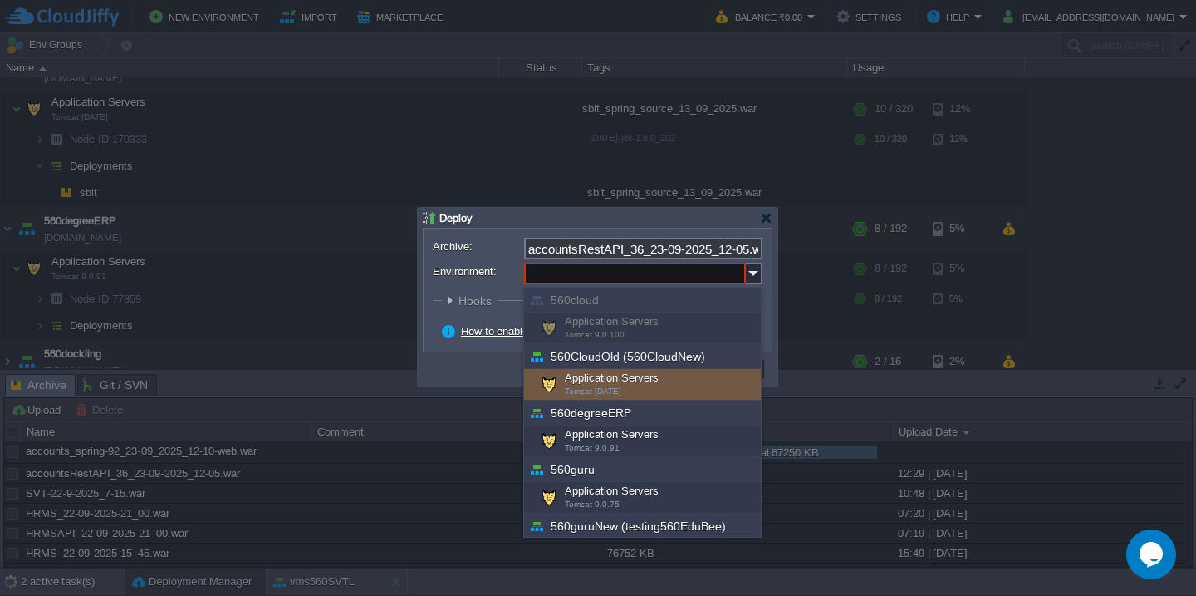
click at [597, 392] on span "Tomcat [DATE]" at bounding box center [593, 390] width 56 height 9
type input "Application Servers (560CloudOld (560CloudNew))"
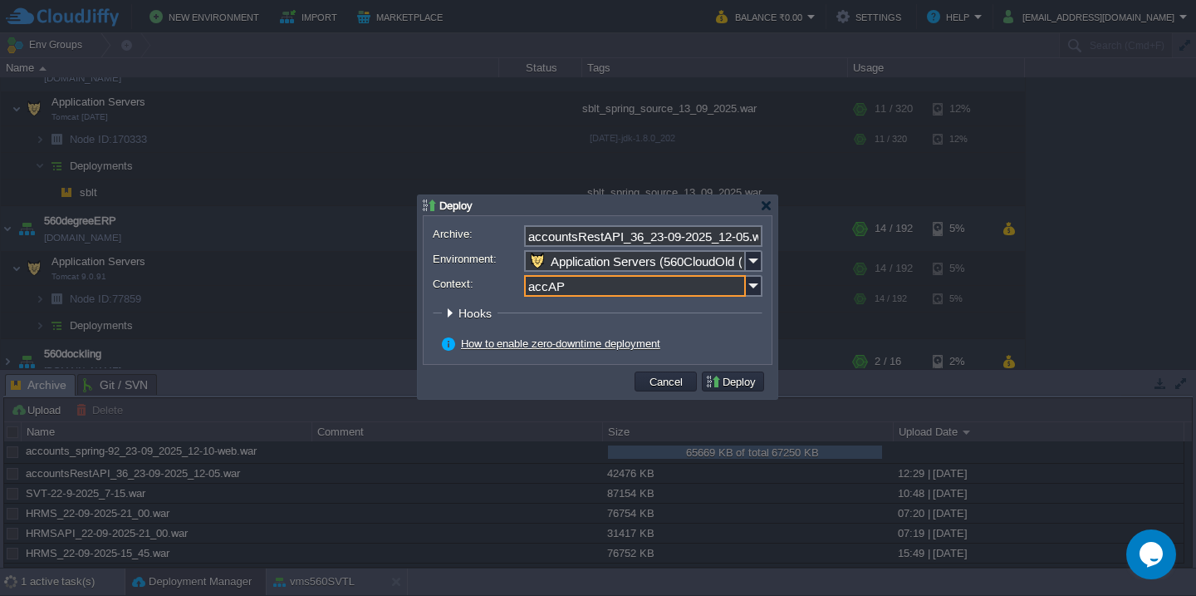
type input "accAPI"
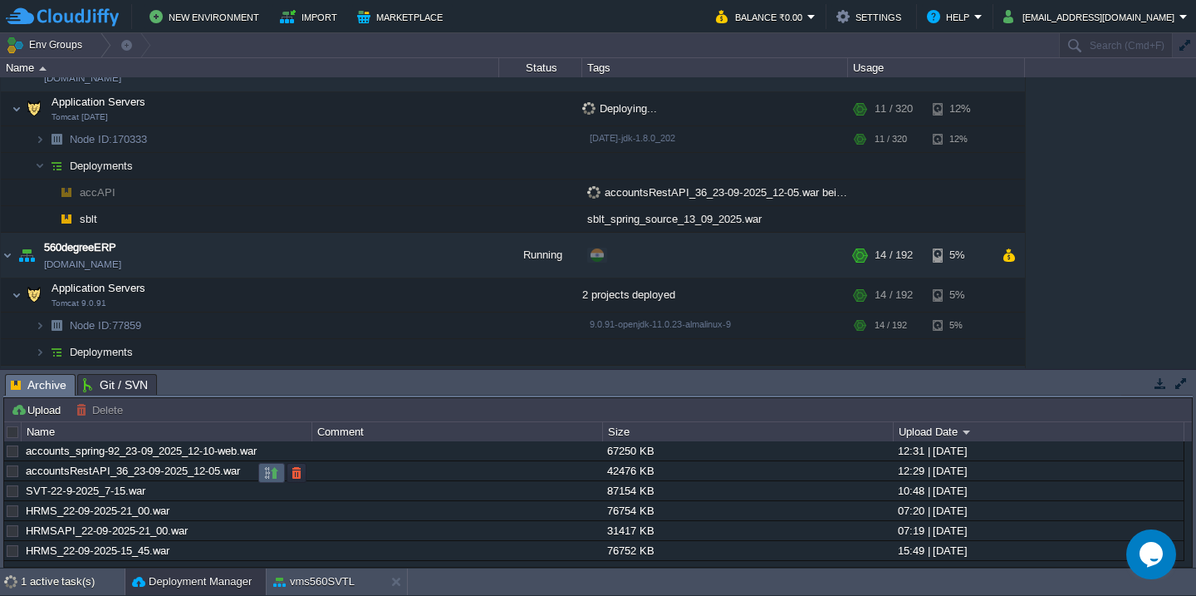
click at [267, 468] on button "button" at bounding box center [271, 472] width 15 height 15
click at [269, 458] on button "button" at bounding box center [271, 451] width 15 height 15
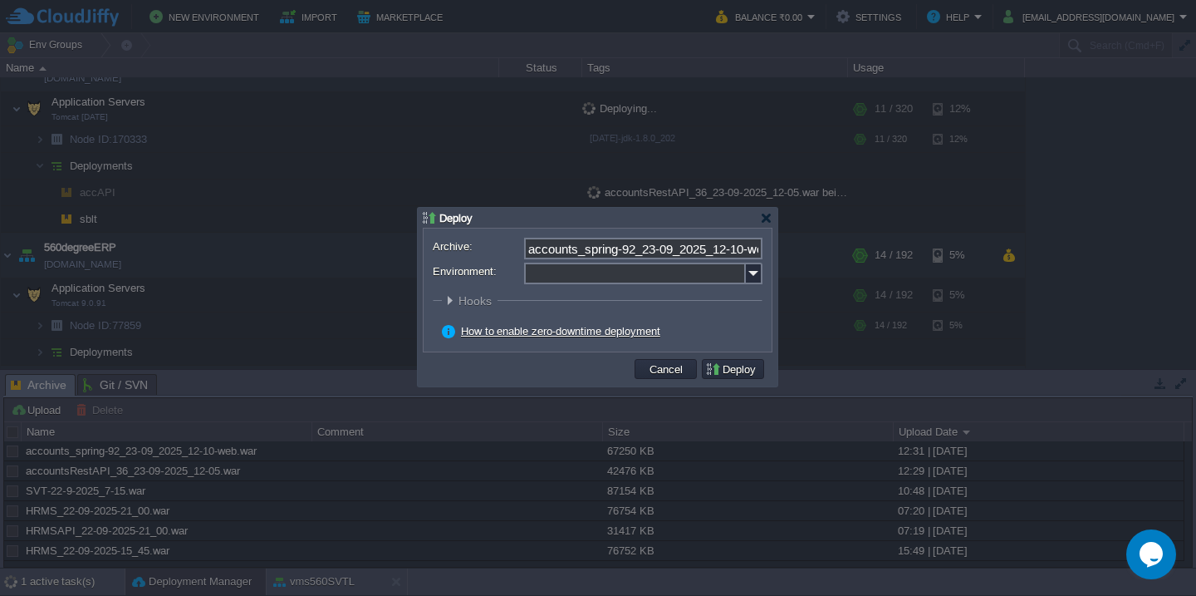
click at [619, 268] on input "Environment:" at bounding box center [635, 273] width 222 height 22
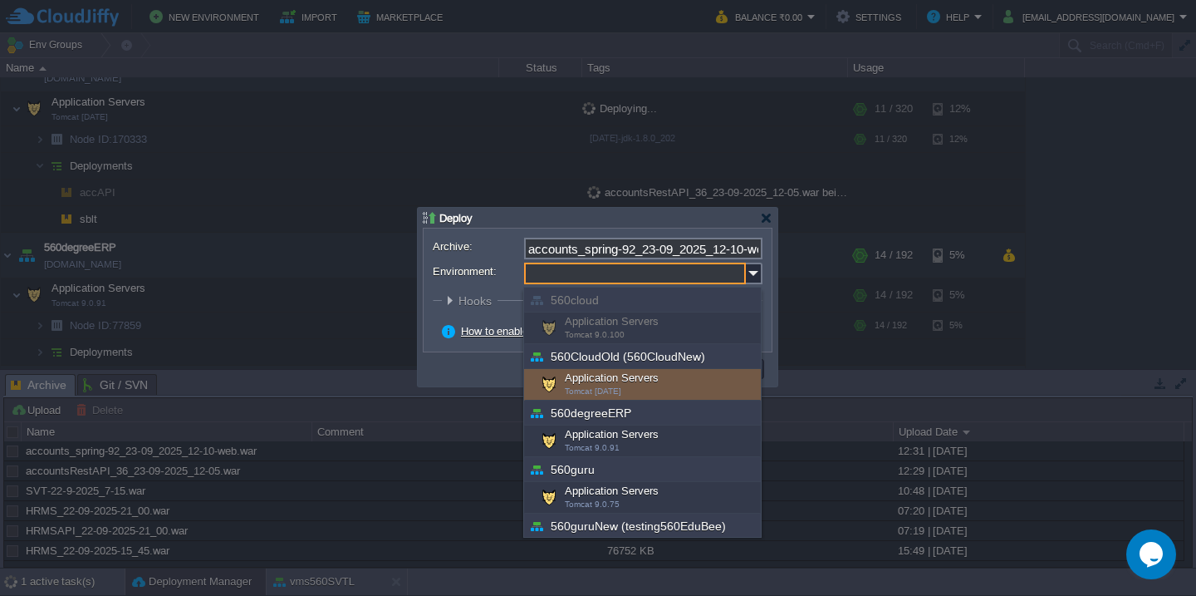
click at [621, 395] on div "Application Servers Tomcat [DATE]" at bounding box center [642, 385] width 237 height 32
type input "Application Servers (560CloudOld (560CloudNew))"
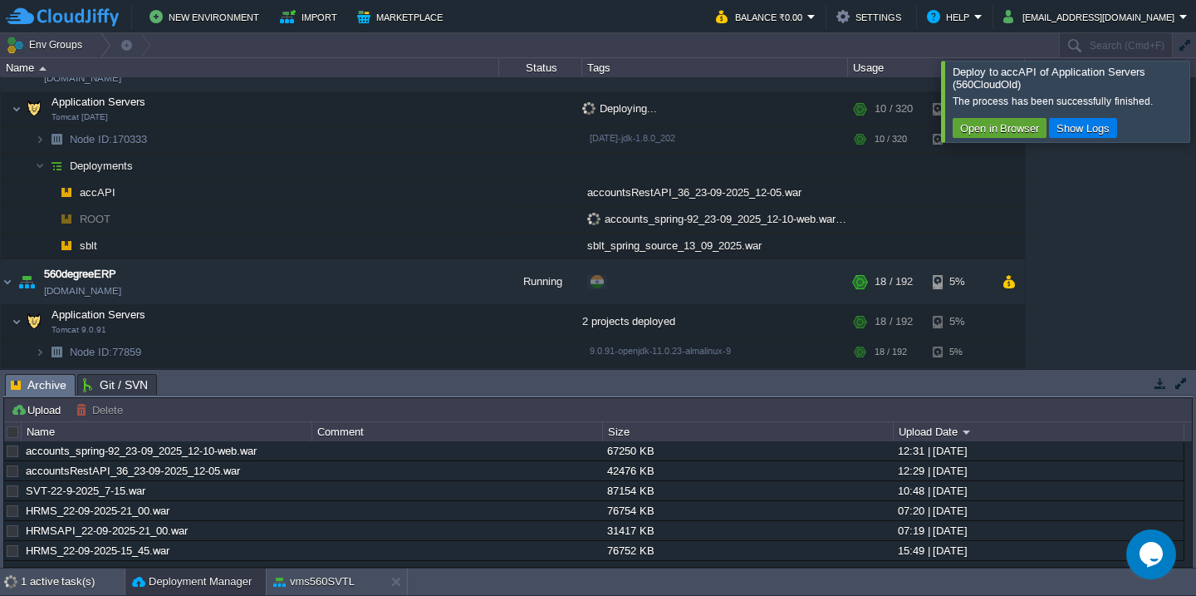
click at [1155, 76] on div "Deploy to accAPI of Application Servers (560CloudOld)" at bounding box center [1068, 78] width 231 height 25
click at [1195, 91] on div at bounding box center [1216, 101] width 0 height 81
click at [1195, 76] on div at bounding box center [1216, 101] width 0 height 81
